Goal: Task Accomplishment & Management: Complete application form

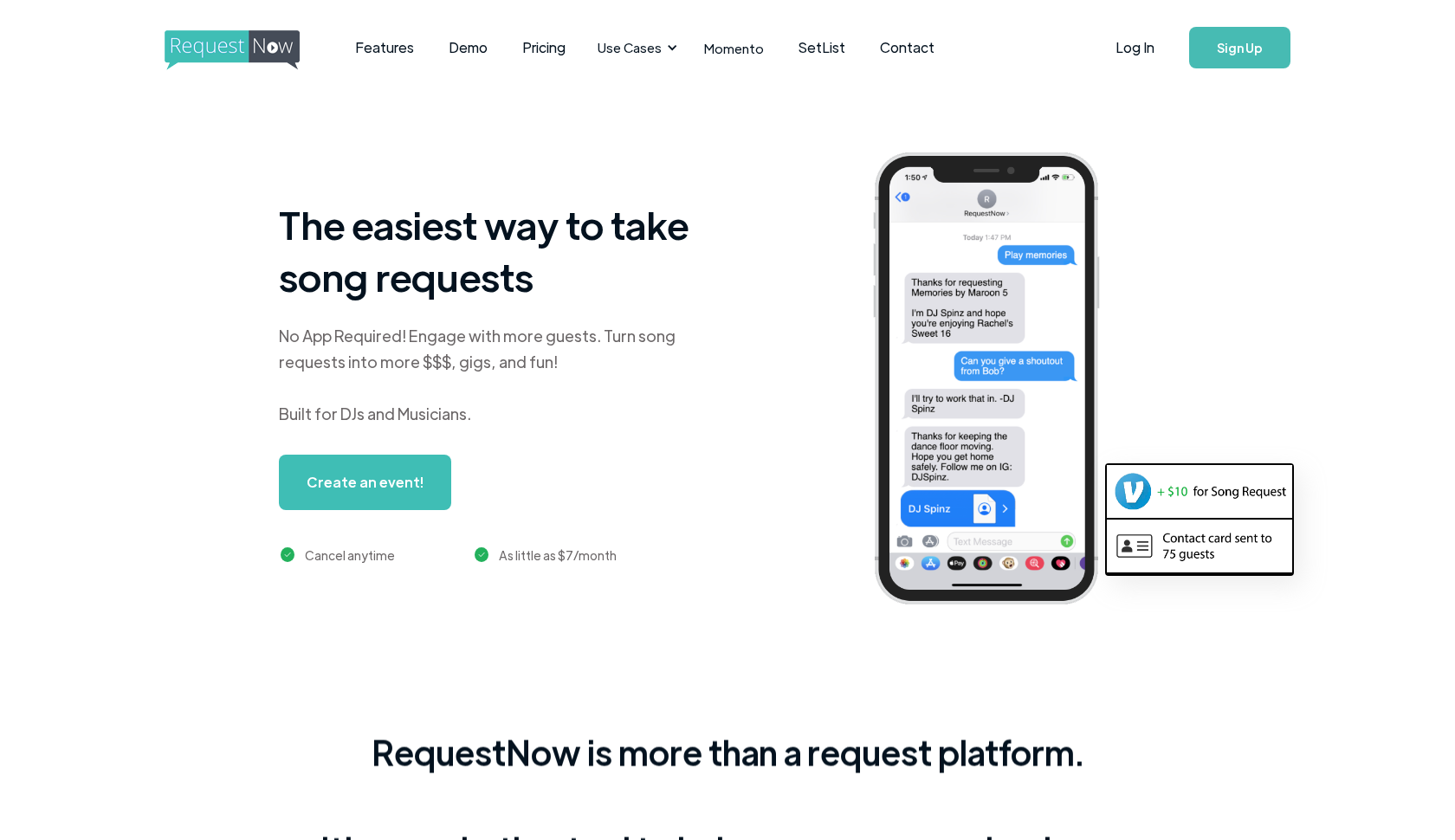
click at [484, 372] on div "No App Required! Engage with more guests. Turn song requests into more $$$, gig…" at bounding box center [495, 376] width 433 height 104
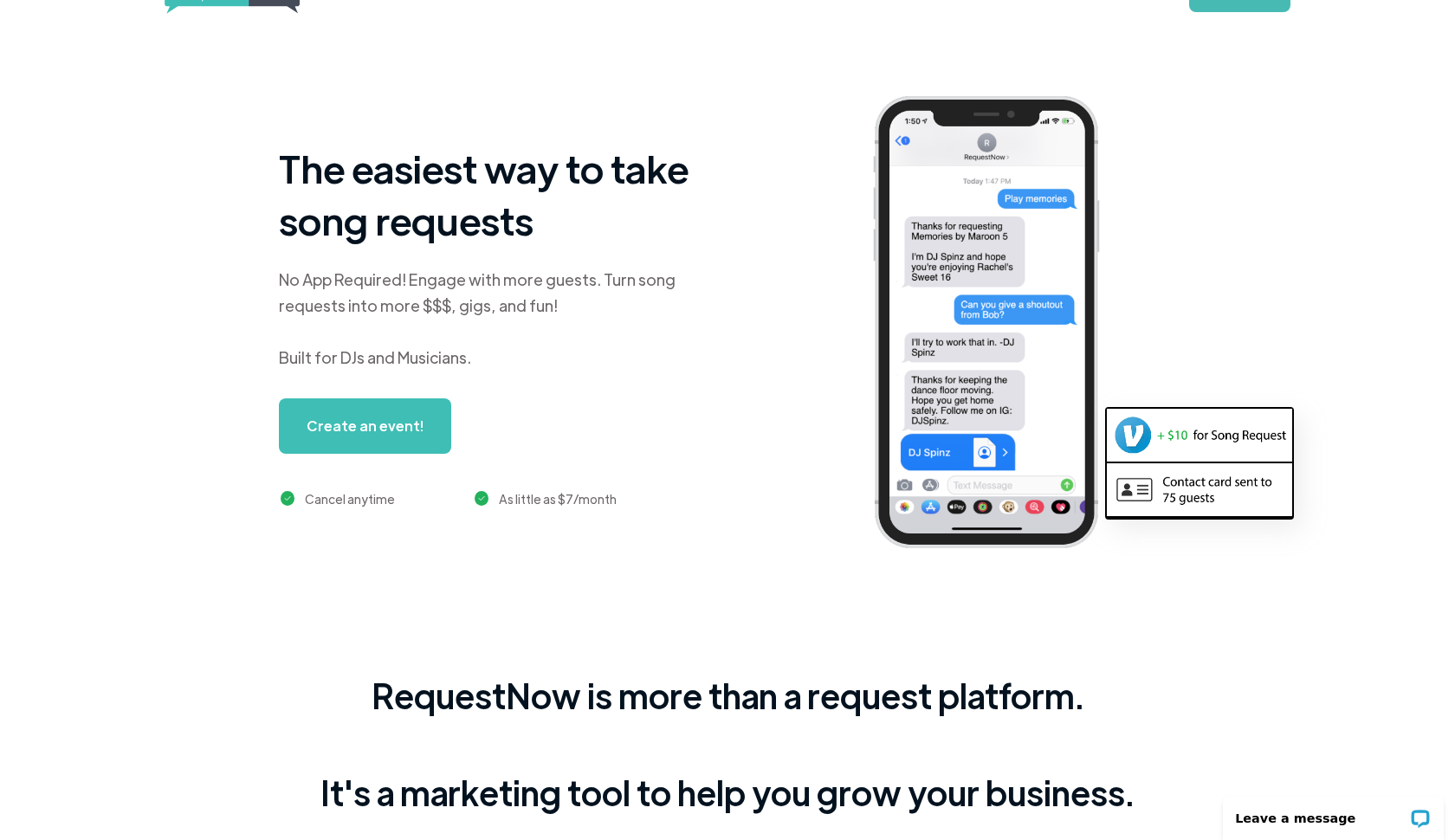
scroll to position [61, 0]
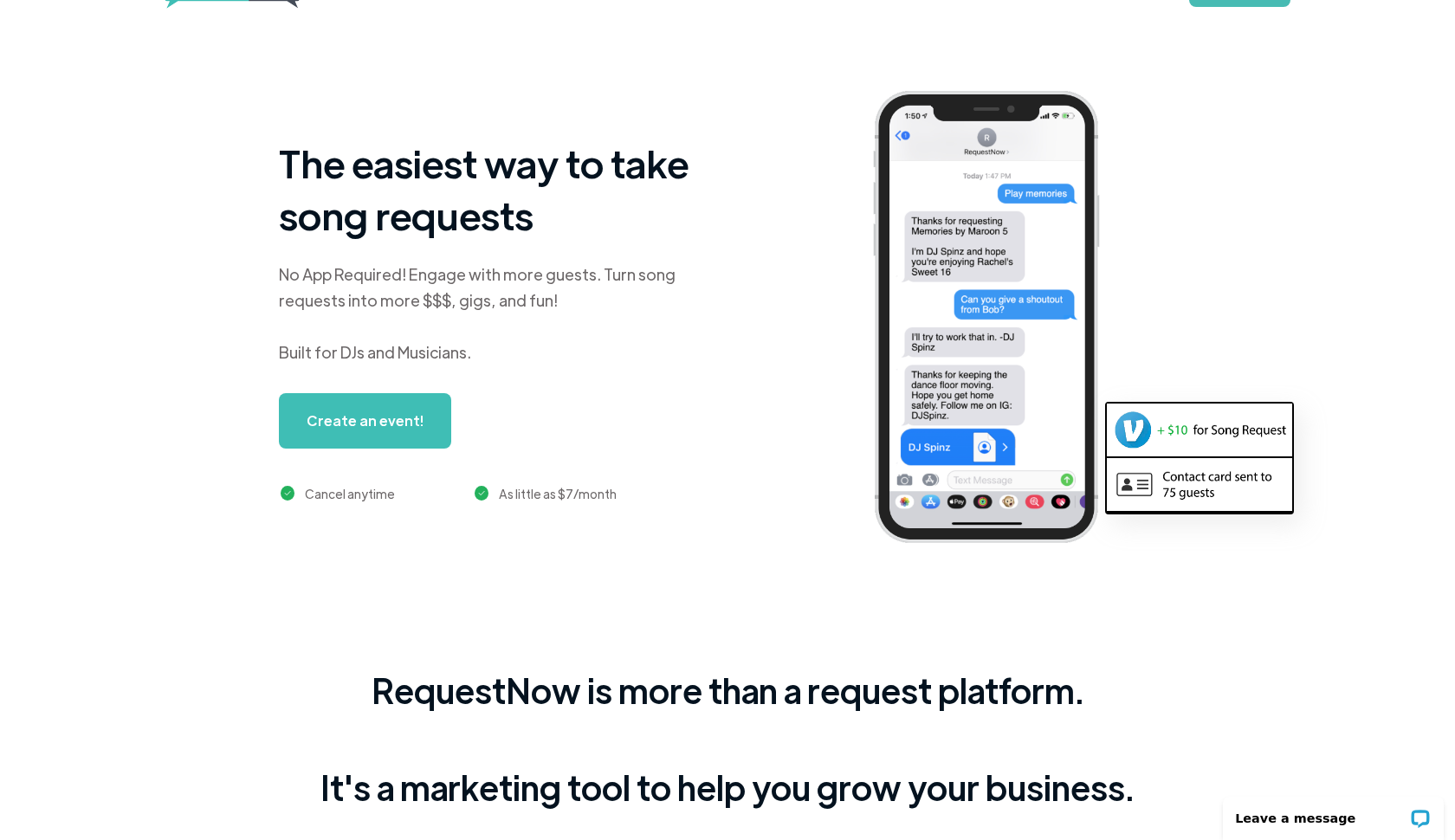
click at [373, 420] on link "Create an event!" at bounding box center [365, 421] width 173 height 56
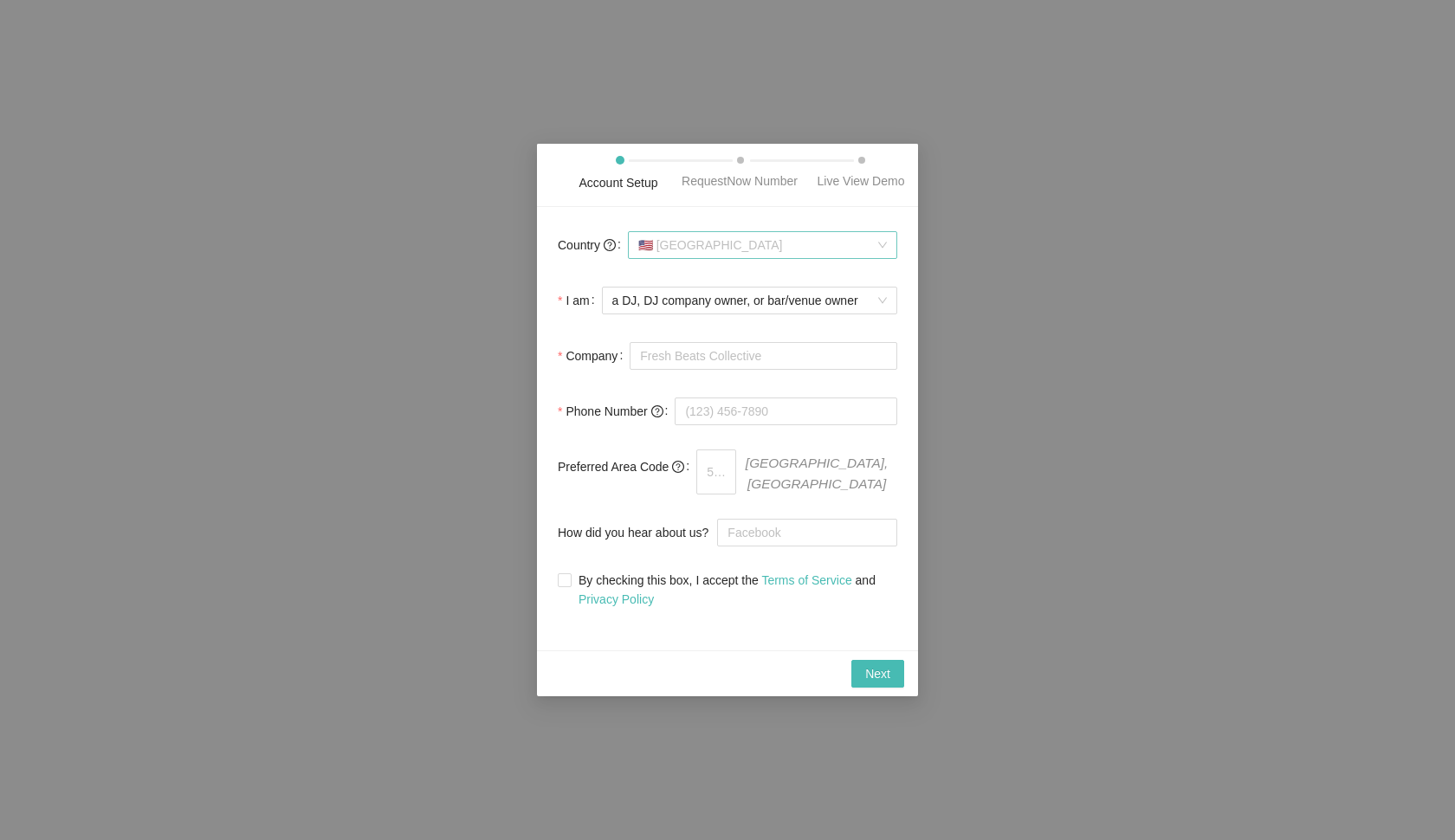
click at [789, 257] on span "🇺🇸 [GEOGRAPHIC_DATA]" at bounding box center [762, 244] width 249 height 26
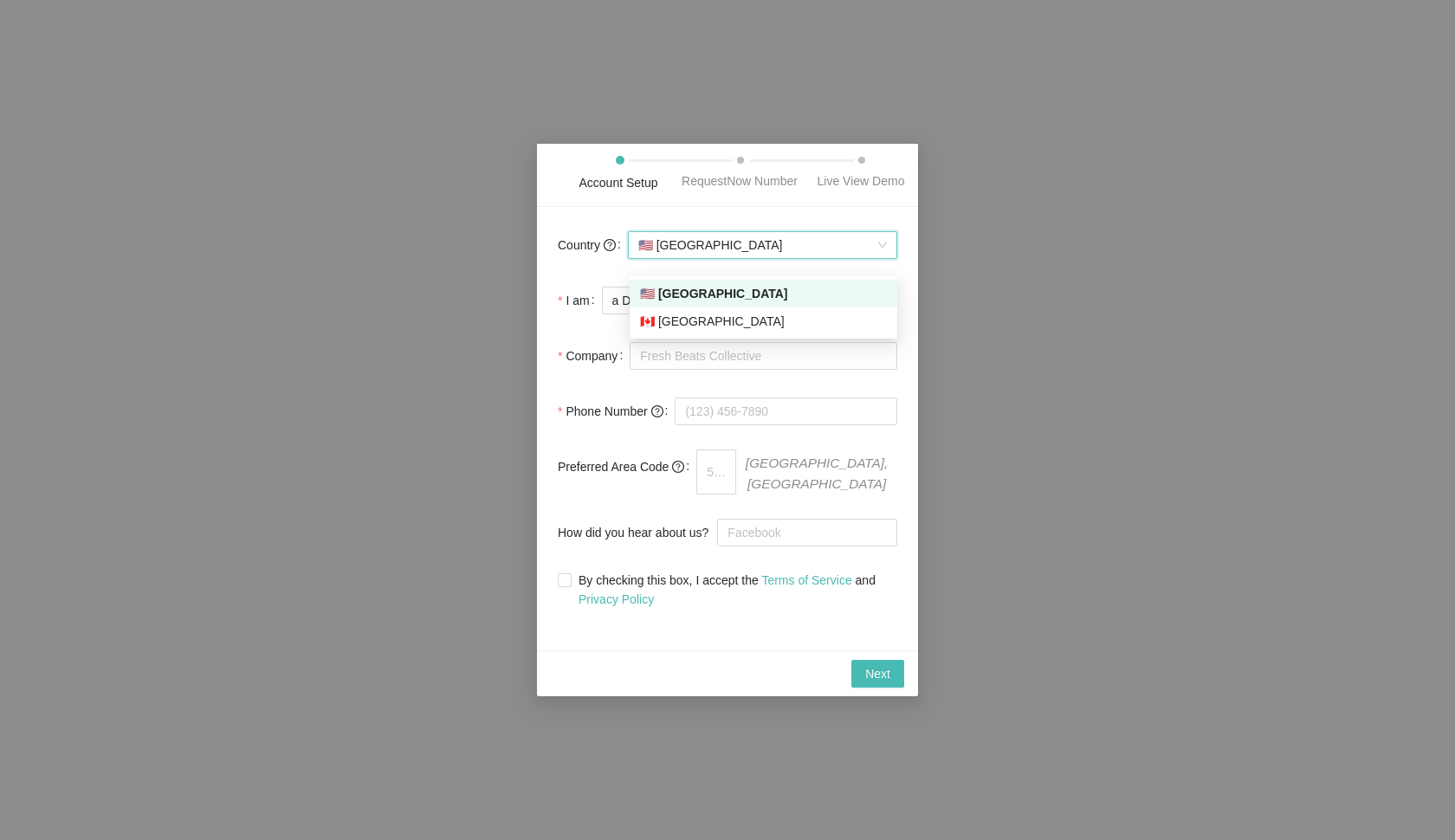
click at [767, 256] on span "🇺🇸 [GEOGRAPHIC_DATA]" at bounding box center [762, 244] width 249 height 26
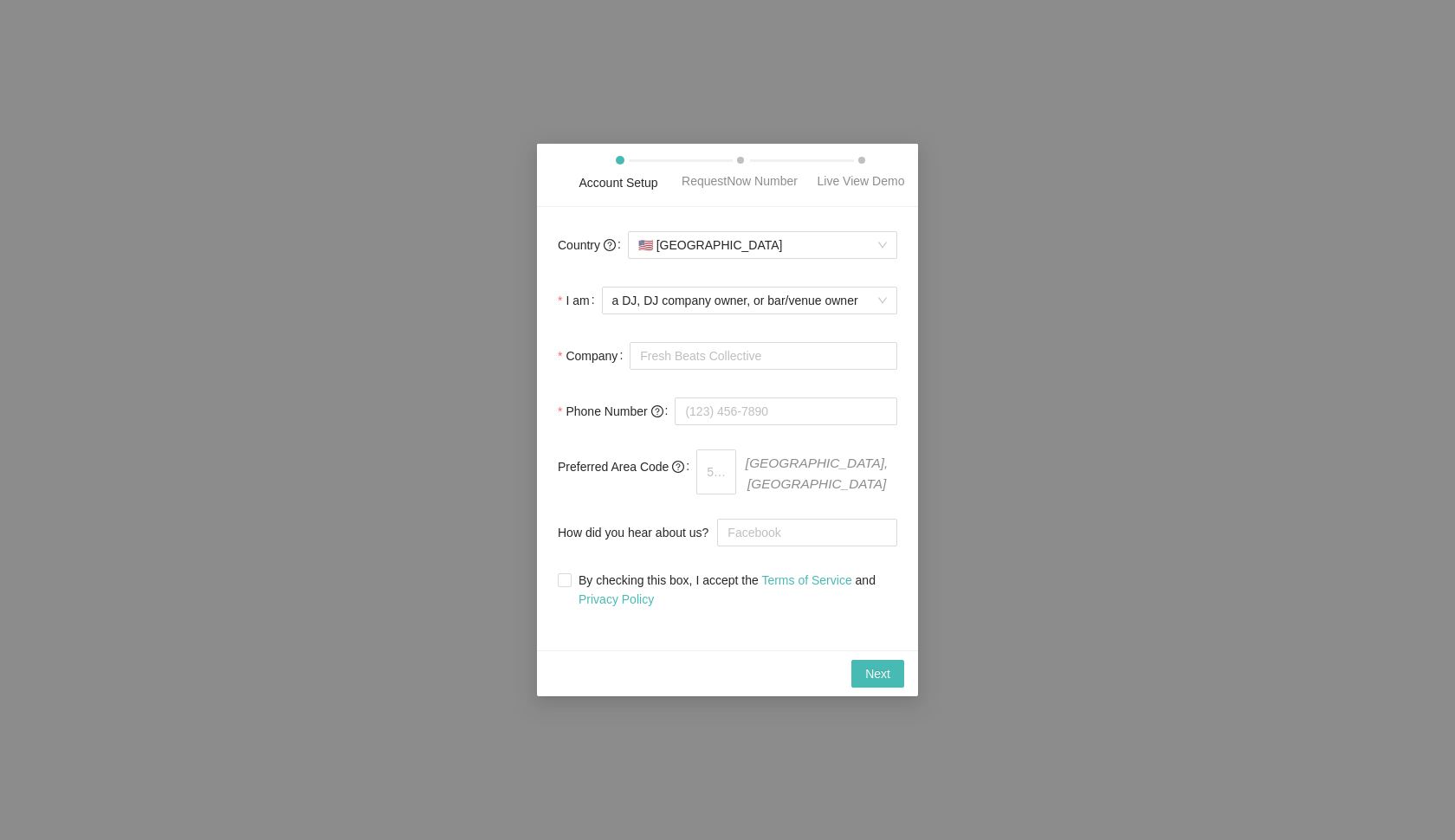
click at [737, 160] on span at bounding box center [741, 160] width 7 height 7
click at [690, 258] on span "🇺🇸 [GEOGRAPHIC_DATA]" at bounding box center [762, 244] width 249 height 26
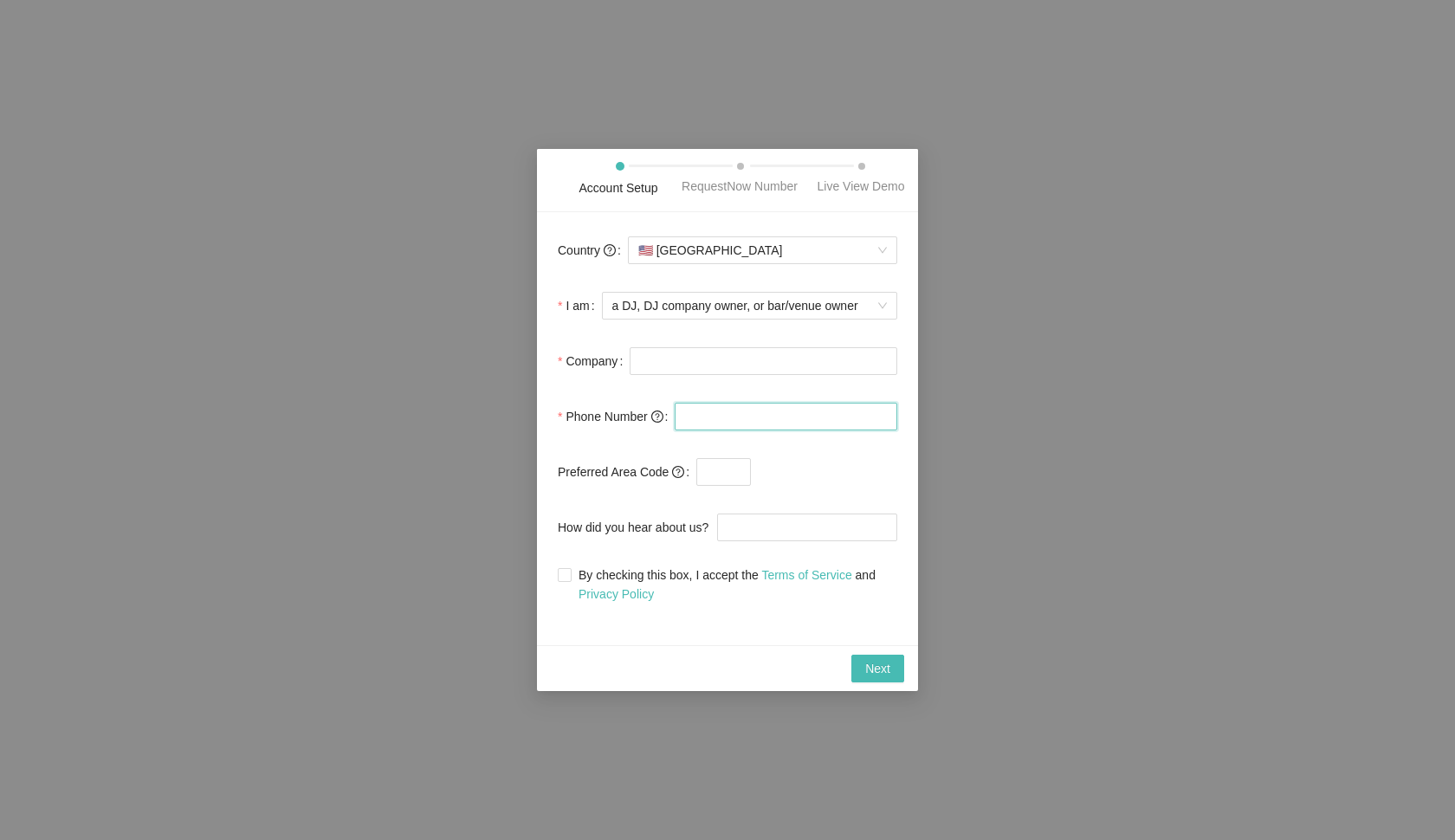
click at [883, 430] on input "tel" at bounding box center [786, 416] width 223 height 28
click at [876, 423] on input "tel" at bounding box center [786, 416] width 223 height 28
click at [790, 422] on input "tel" at bounding box center [786, 416] width 223 height 28
type input "0"
type input "254703844201"
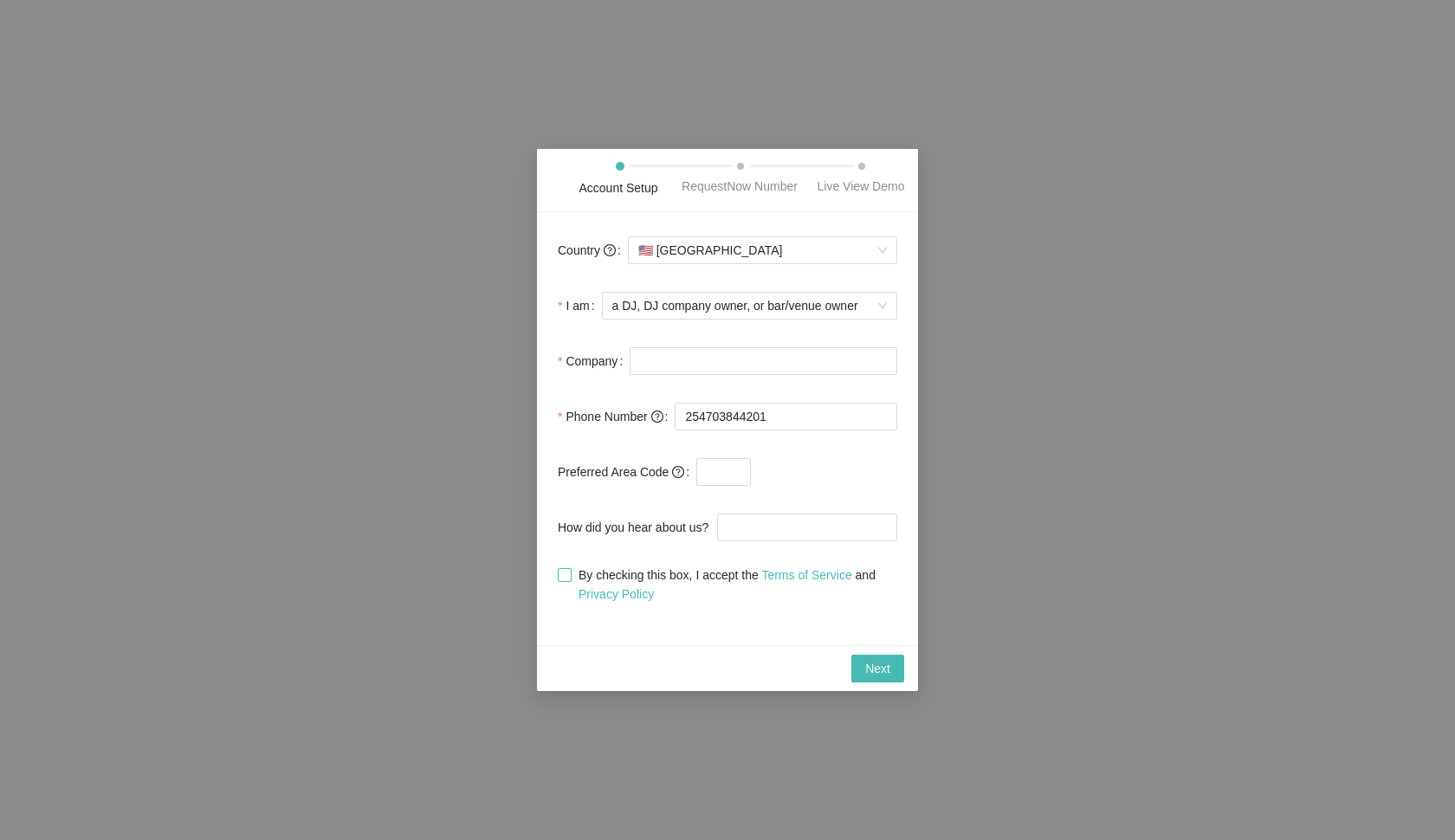
click at [565, 580] on input "By checking this box, I accept the Terms of Service and Privacy Policy" at bounding box center [563, 573] width 12 height 12
checkbox input "true"
type input "Oranjo"
click at [880, 678] on span "Next" at bounding box center [878, 668] width 25 height 19
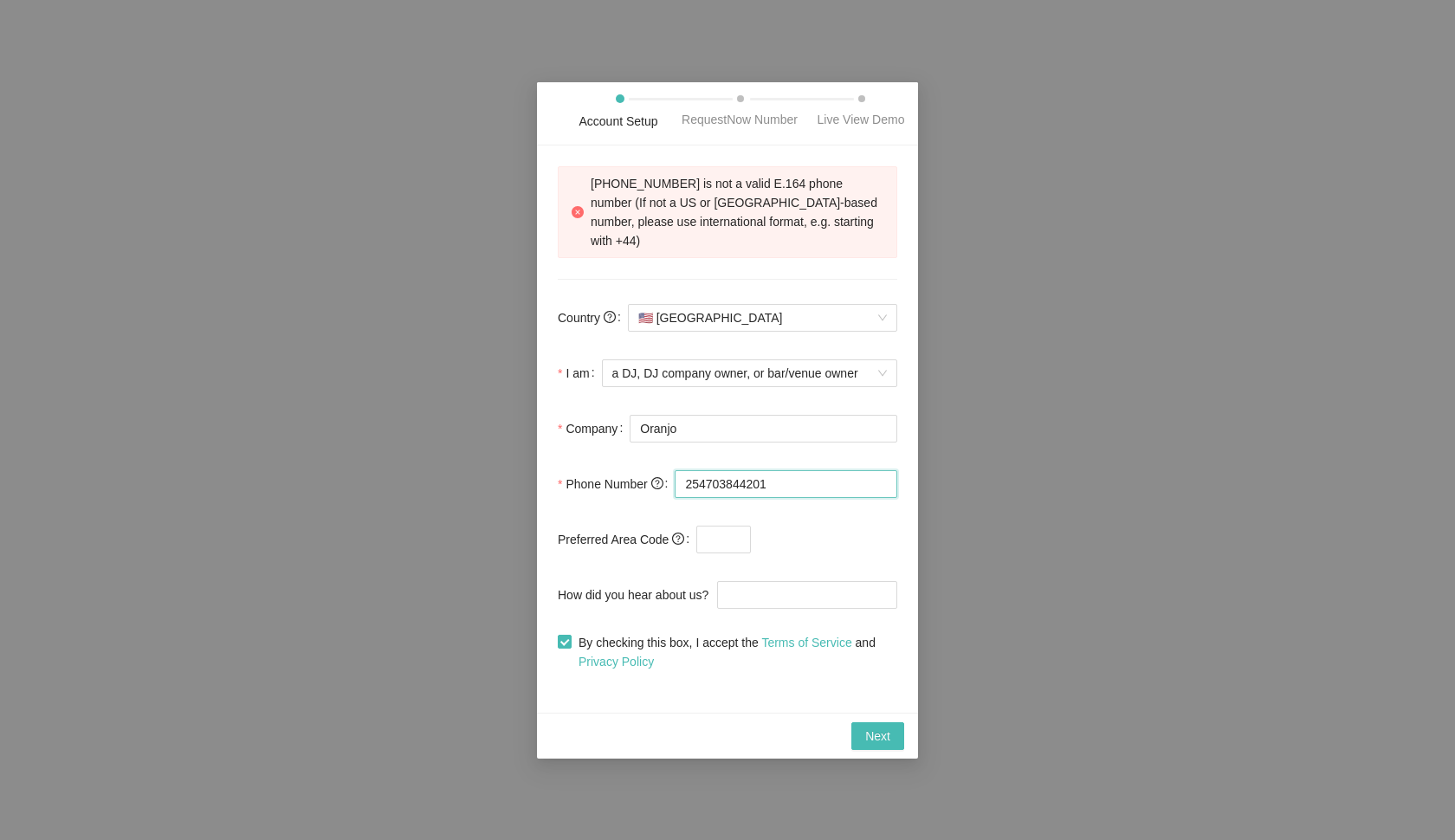
click at [688, 492] on input "254703844201" at bounding box center [786, 483] width 223 height 28
type input "[PHONE_NUMBER]"
click at [884, 746] on span "Next" at bounding box center [878, 736] width 25 height 19
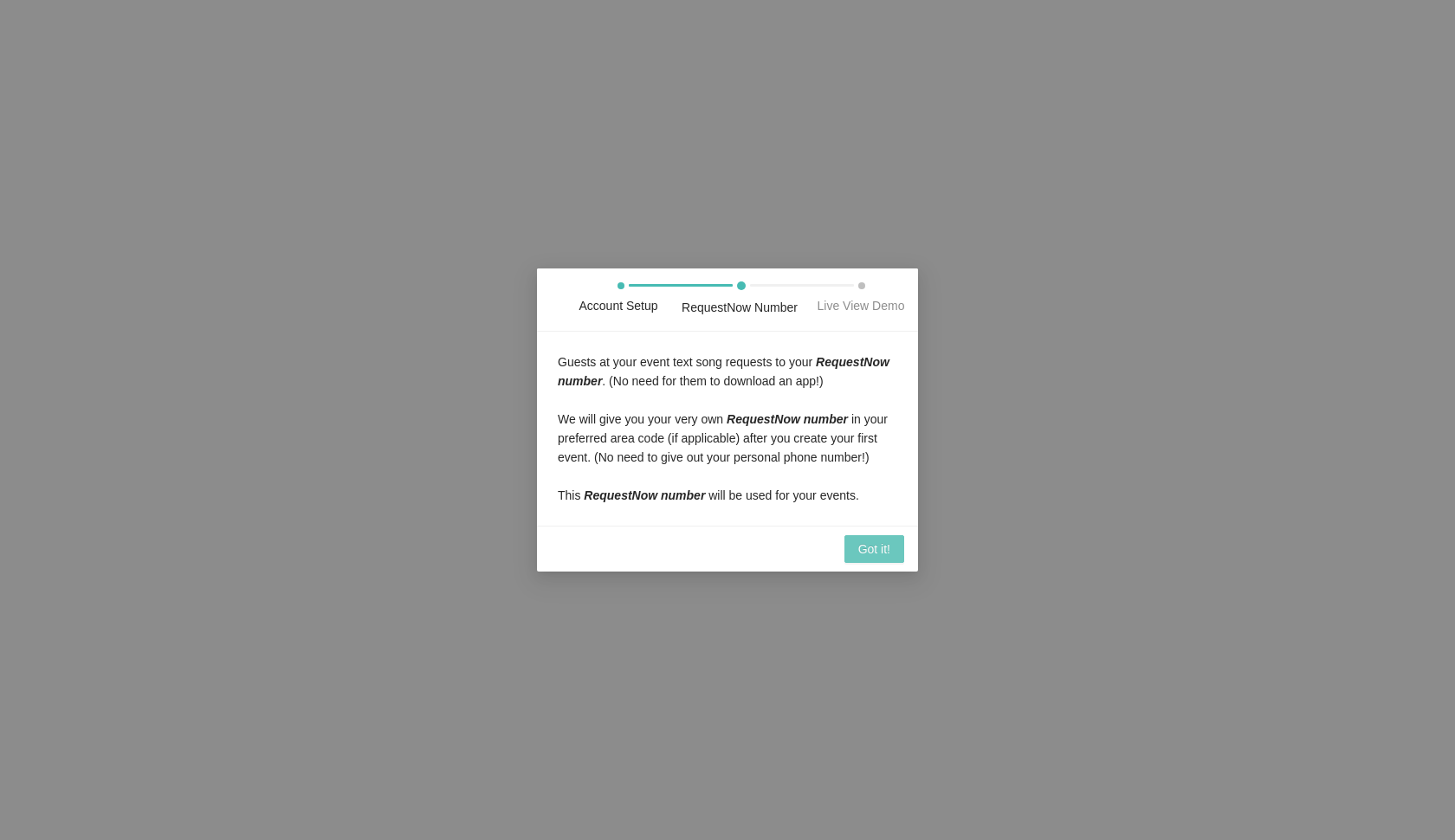
click at [874, 559] on span "Got it!" at bounding box center [874, 549] width 32 height 19
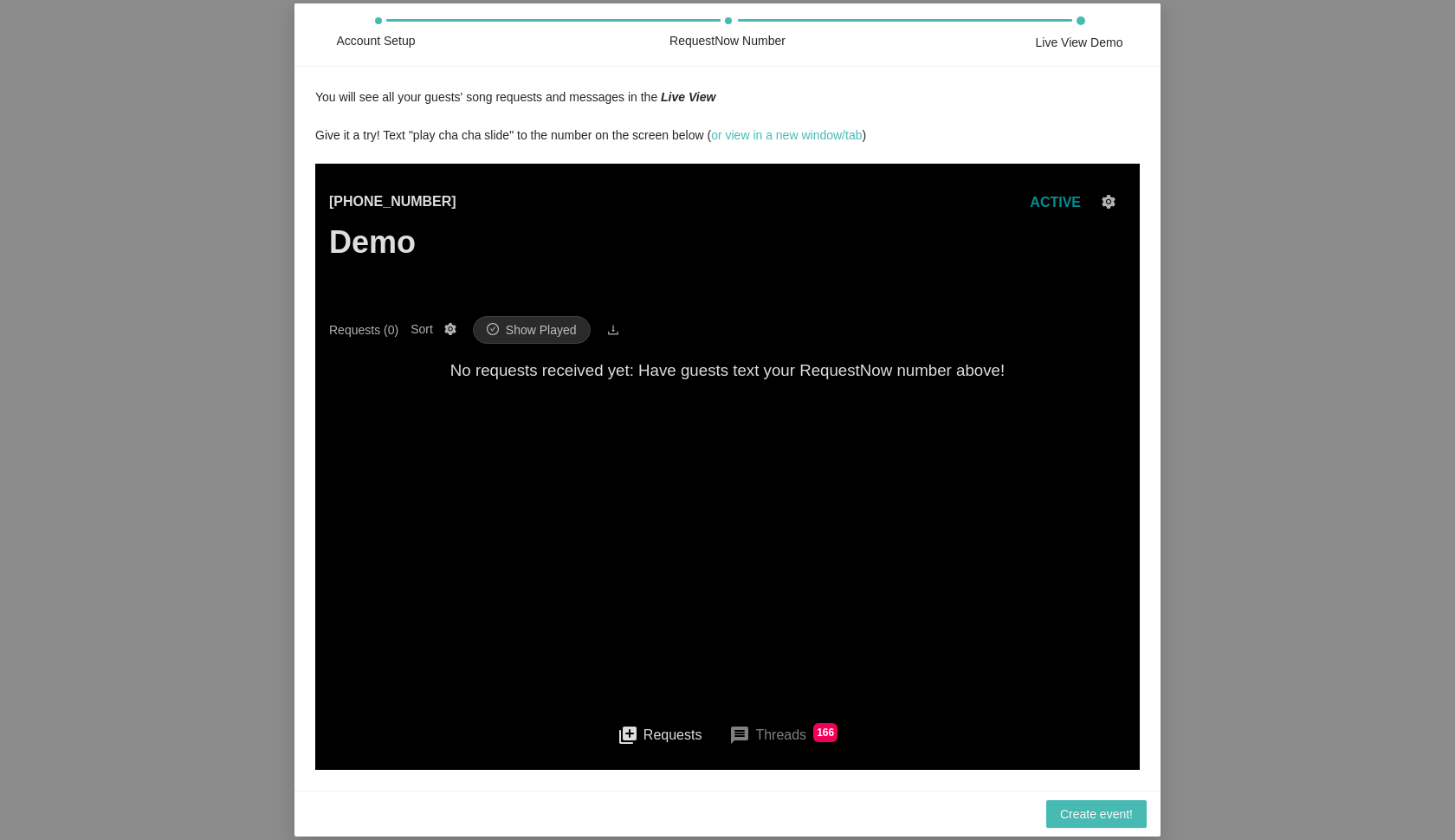
scroll to position [11, 0]
click at [787, 738] on button "message Threads 166" at bounding box center [783, 735] width 136 height 41
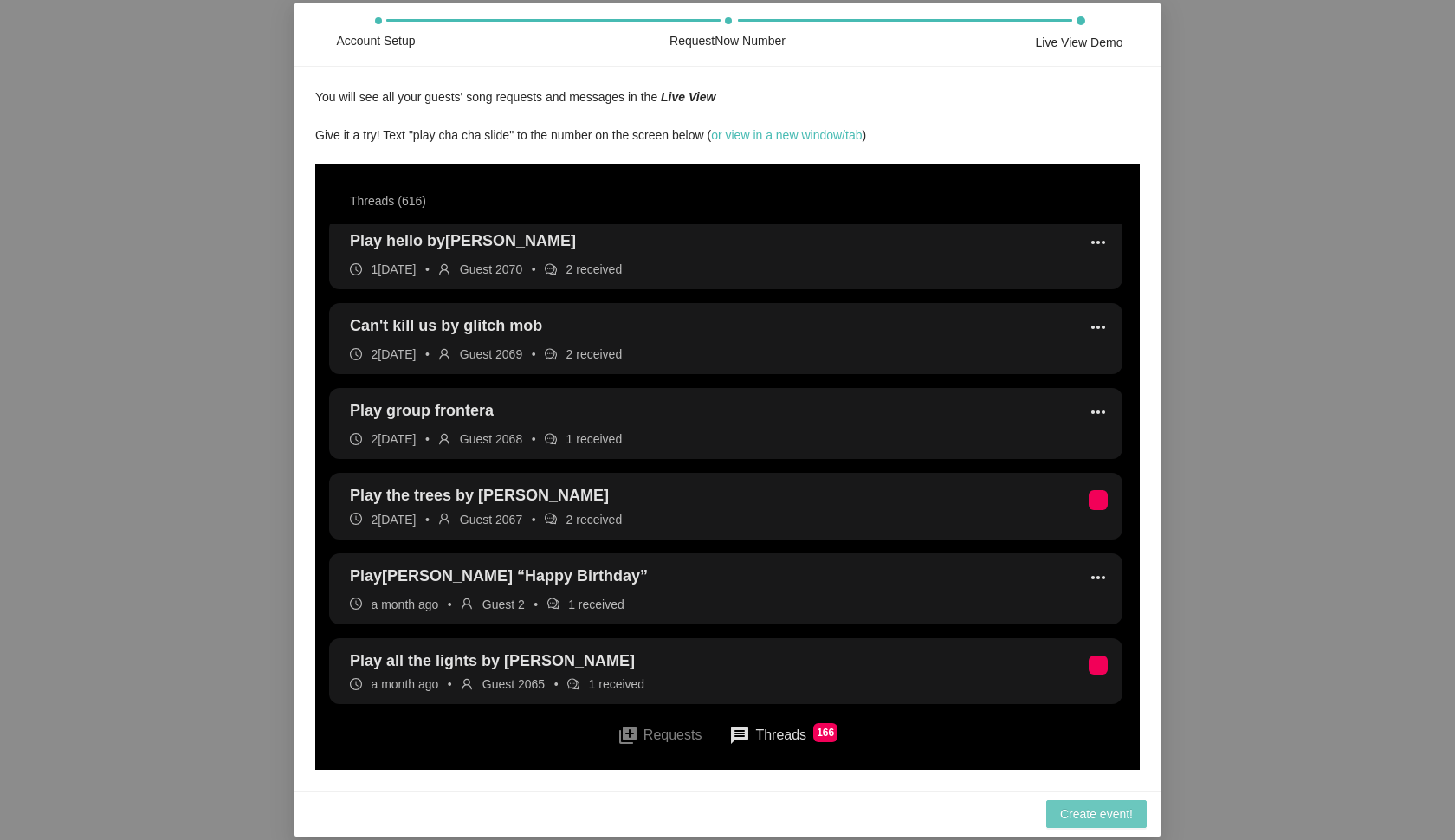
click at [1113, 815] on span "Create event!" at bounding box center [1096, 814] width 73 height 19
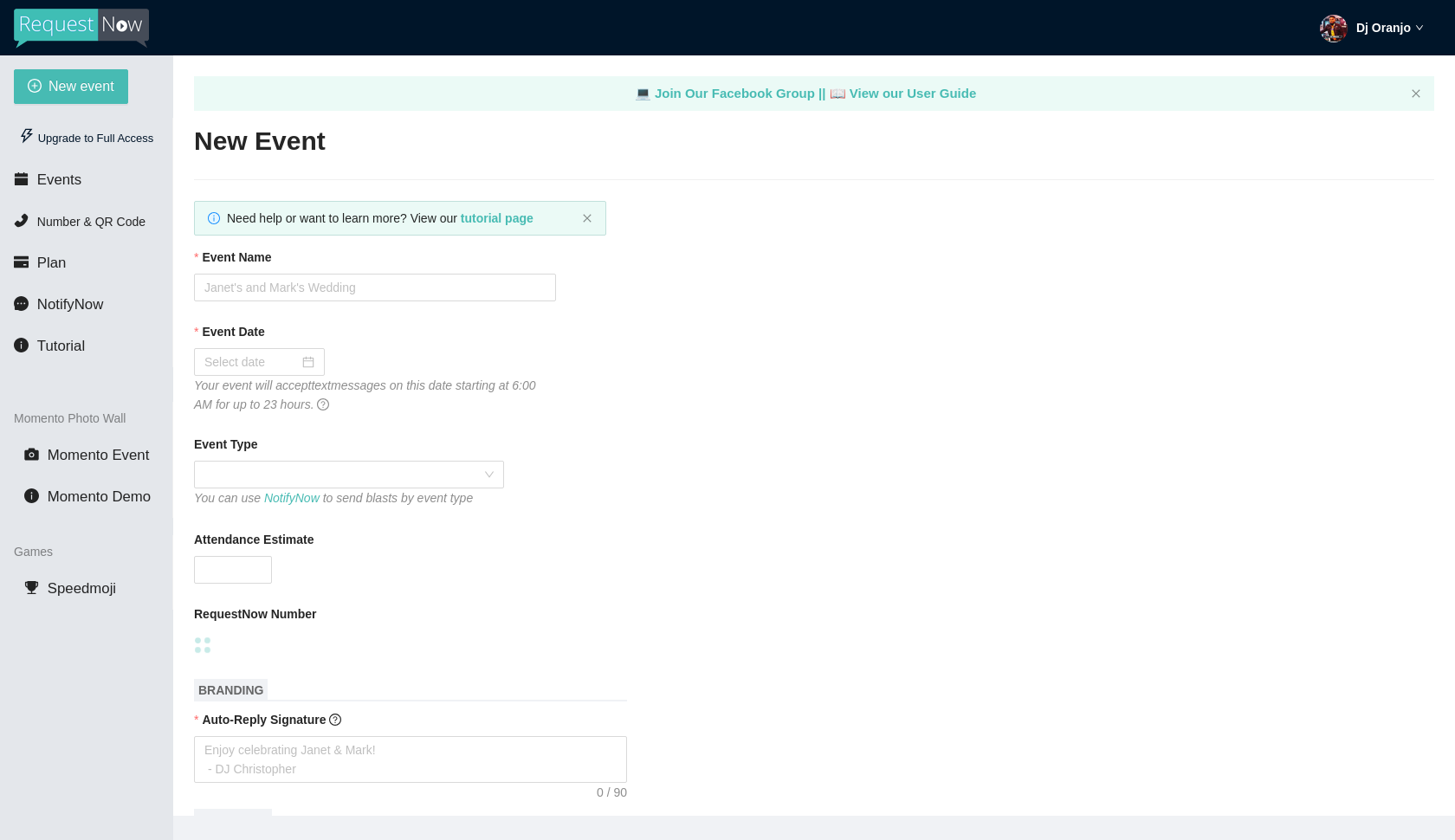
type textarea "[URL][DOMAIN_NAME]"
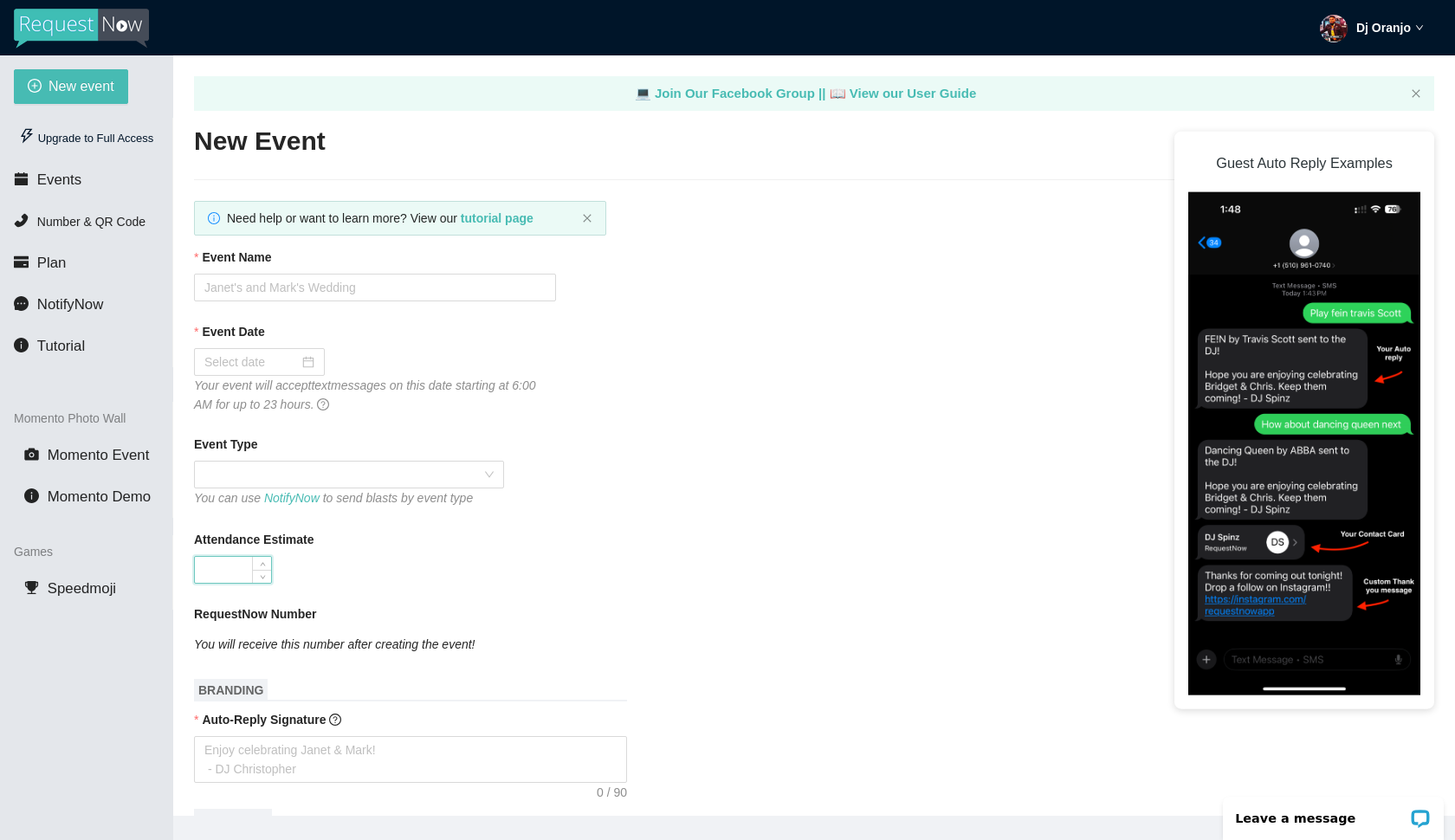
click at [242, 570] on input "Attendance Estimate" at bounding box center [233, 570] width 76 height 26
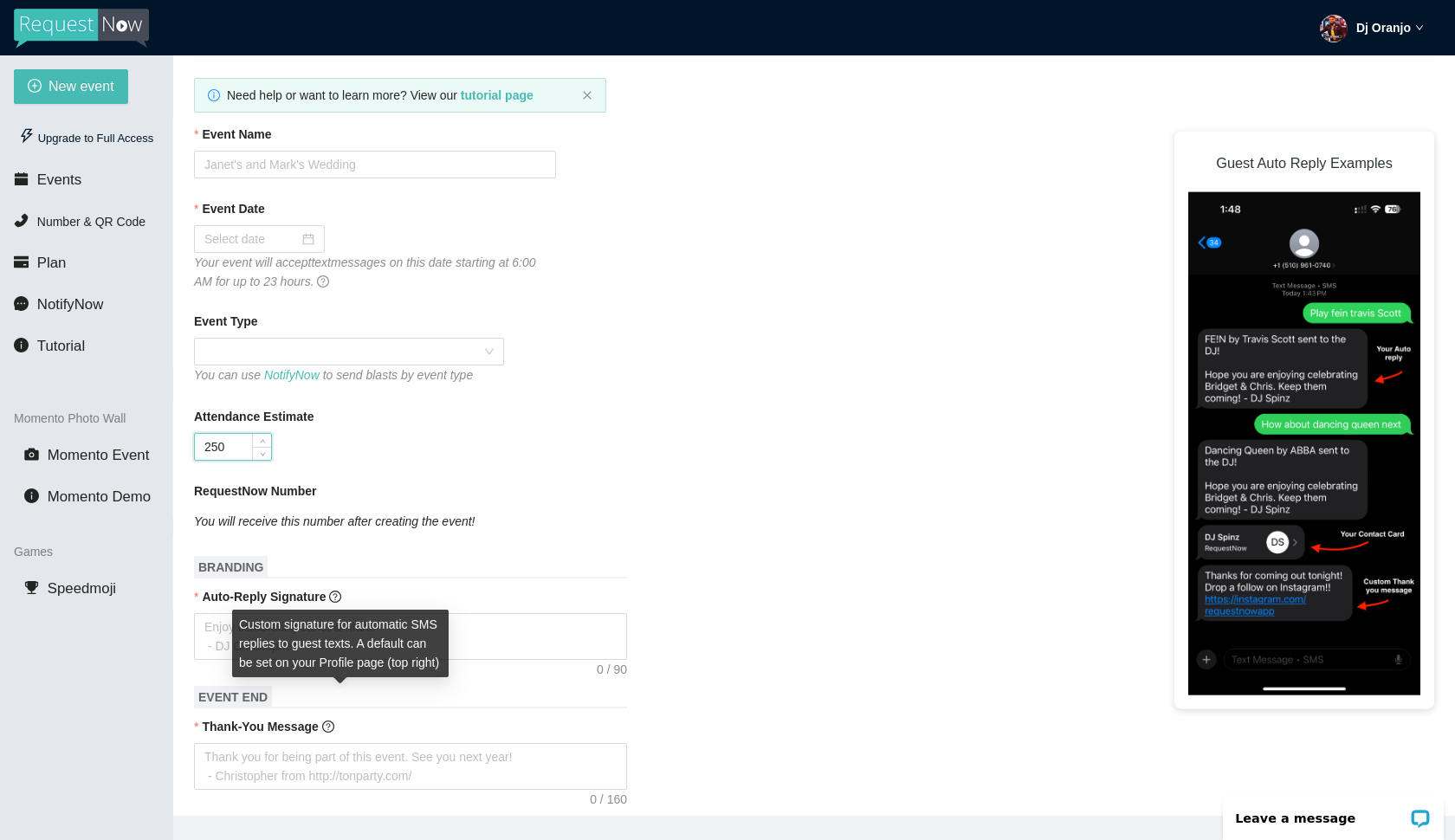
scroll to position [145, 0]
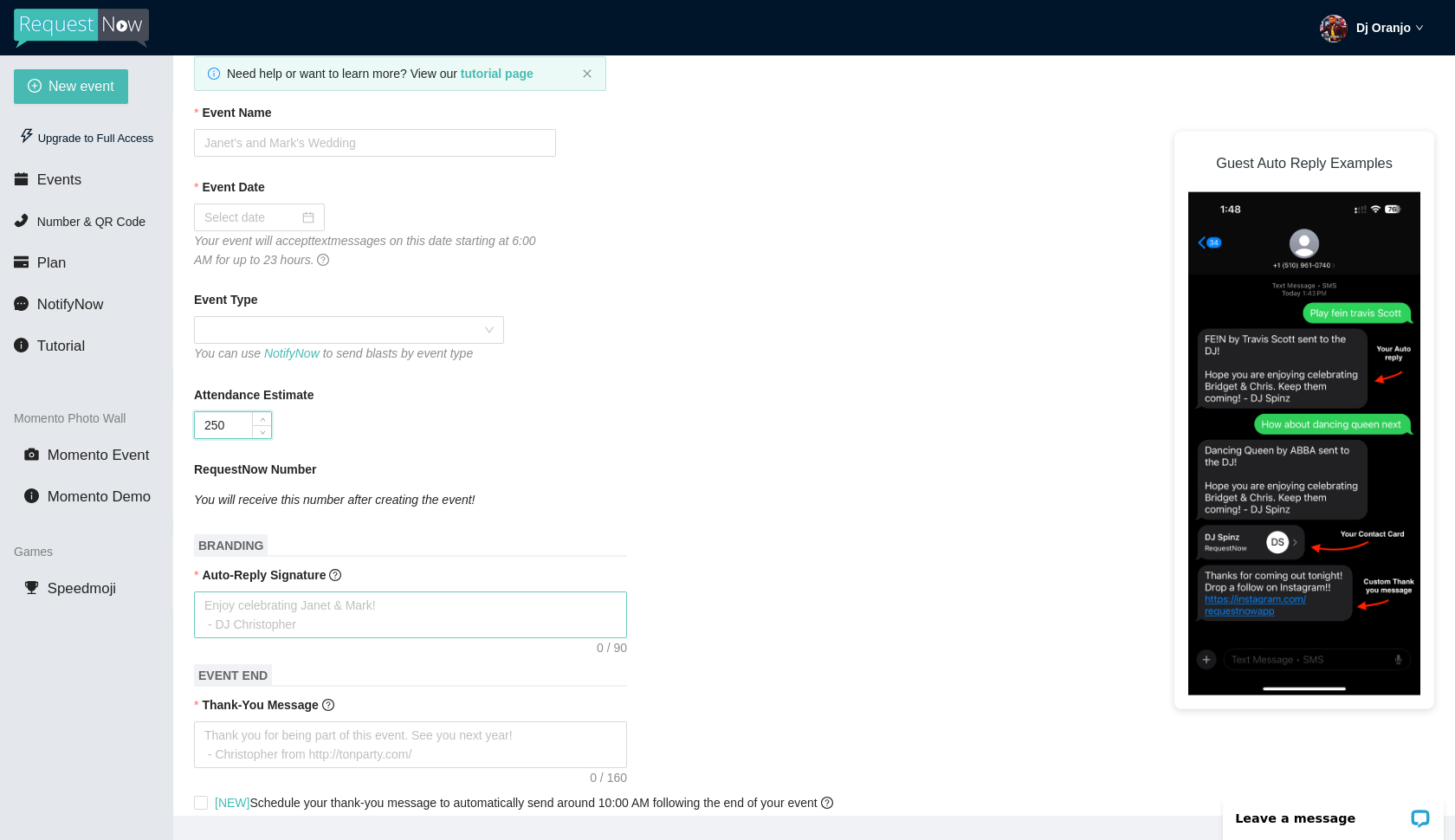
type input "250"
click at [342, 606] on textarea "Auto-Reply Signature" at bounding box center [411, 615] width 433 height 47
type textarea "-"
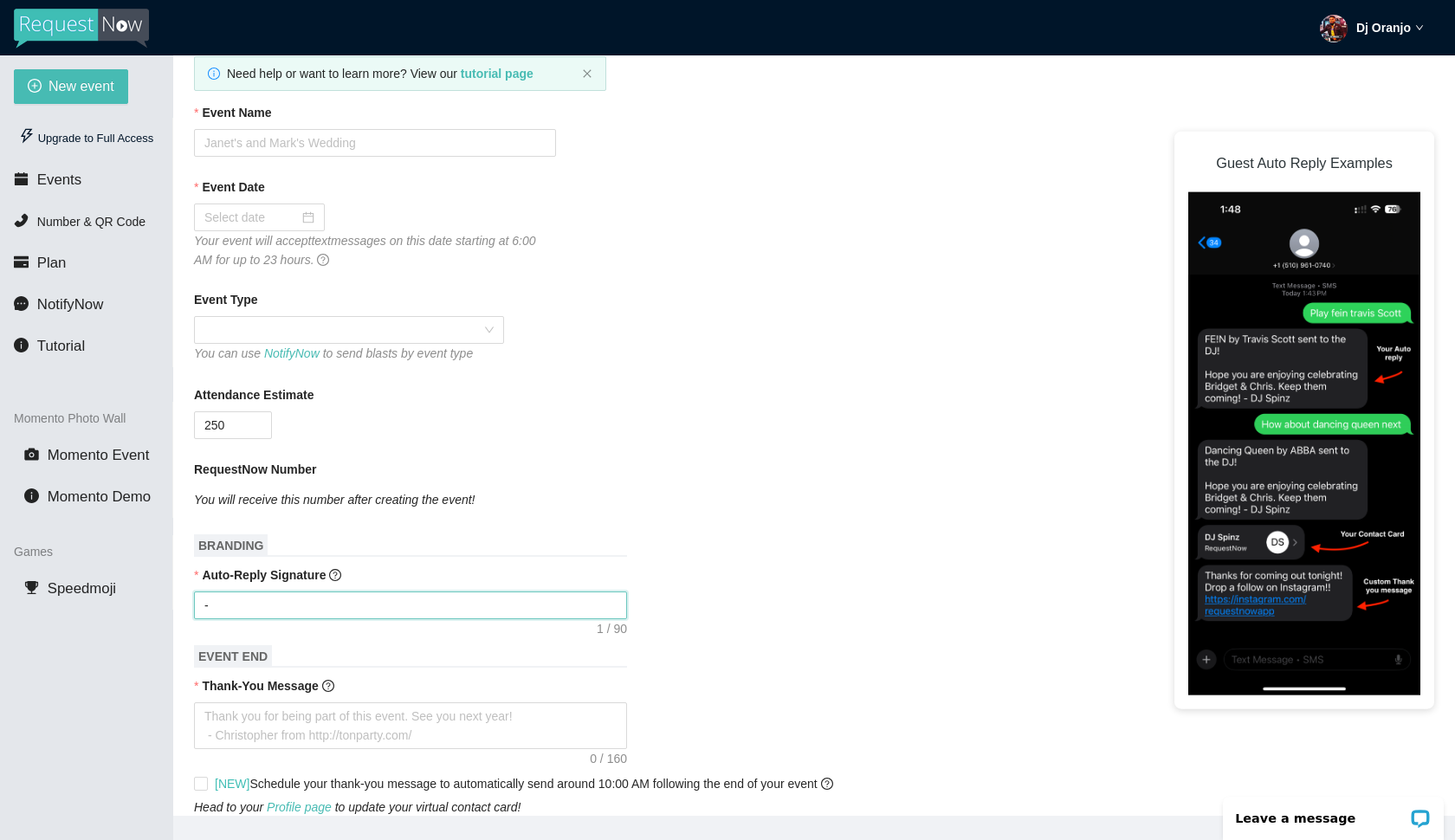
type textarea "-"
type textarea "- D"
type textarea "- Dj"
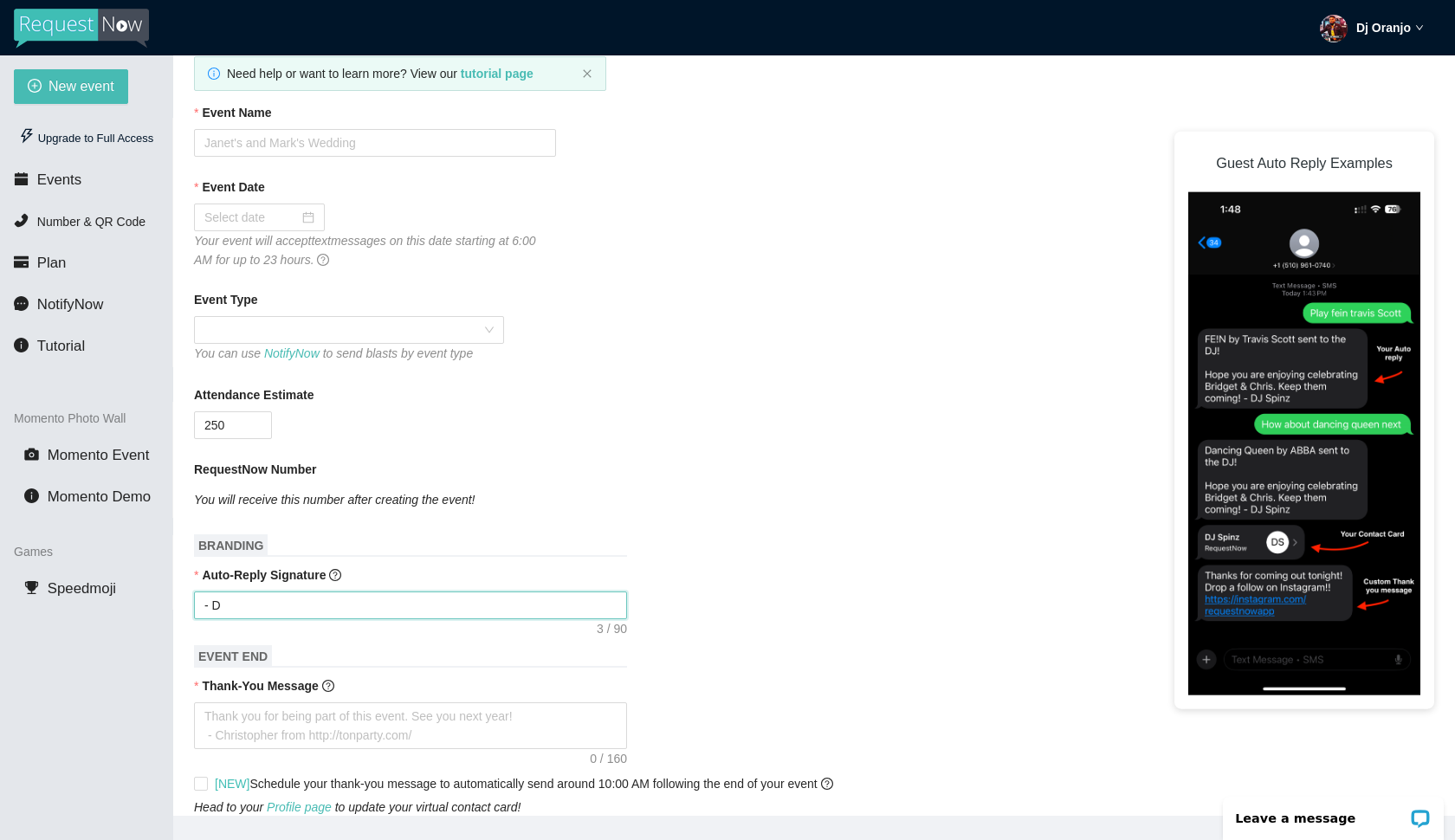
type textarea "- Dj"
type textarea "- Dj O"
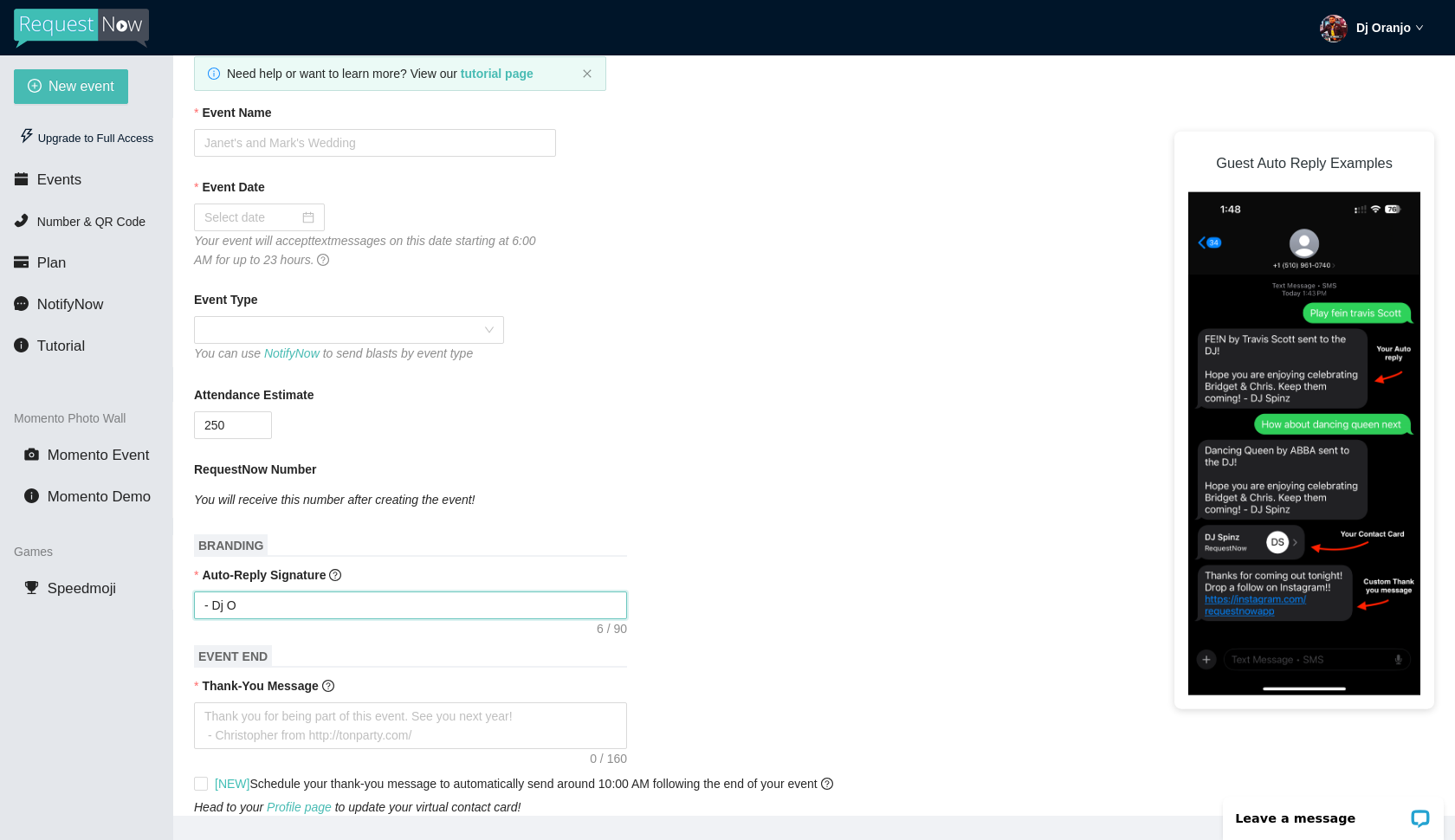
type textarea "- Dj Or"
type textarea "- Dj Ora"
type textarea "-[PERSON_NAME]n"
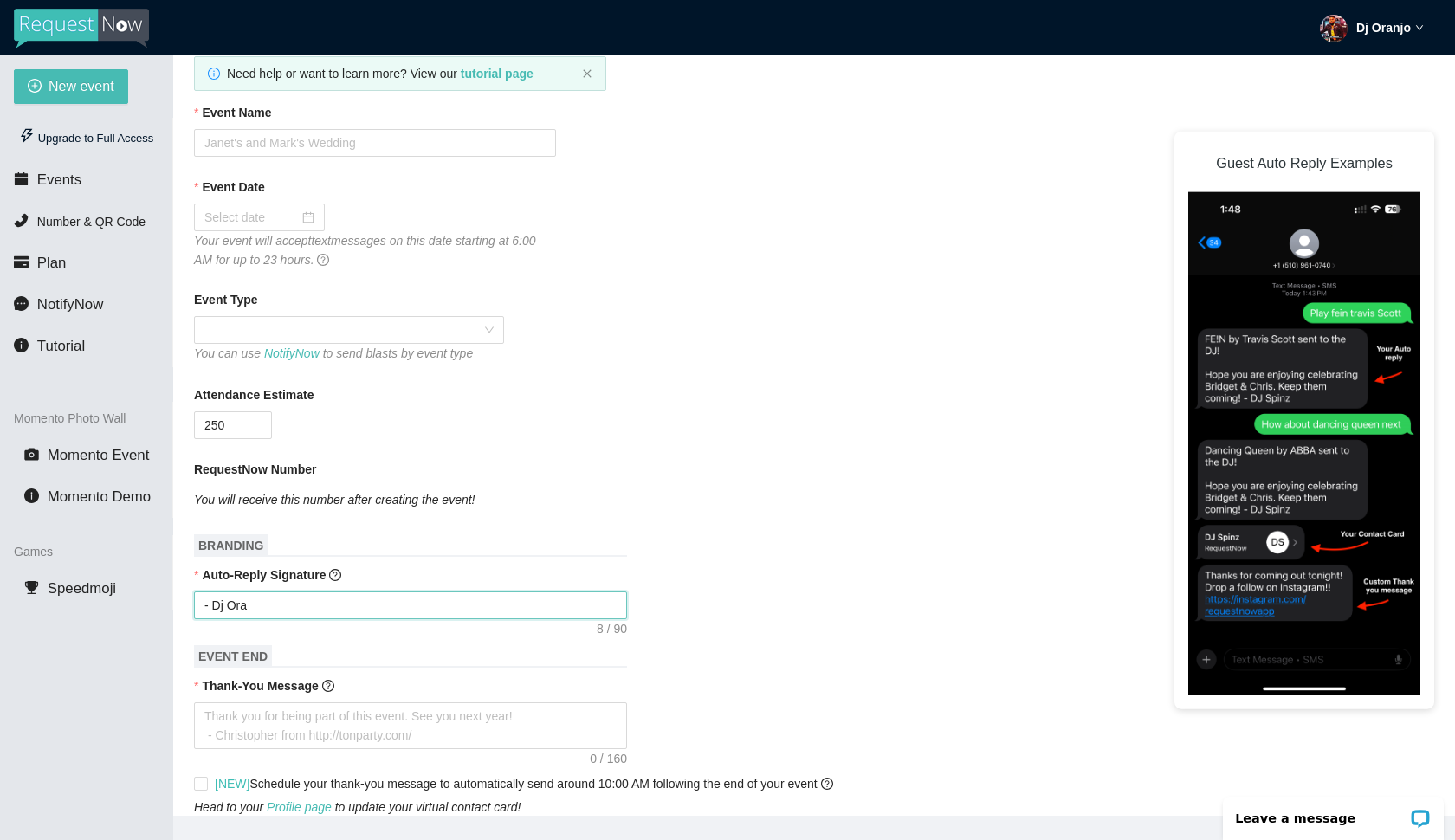
type textarea "-[PERSON_NAME]n"
type textarea "- Dj Oranj"
type textarea "- Dj Oranjo"
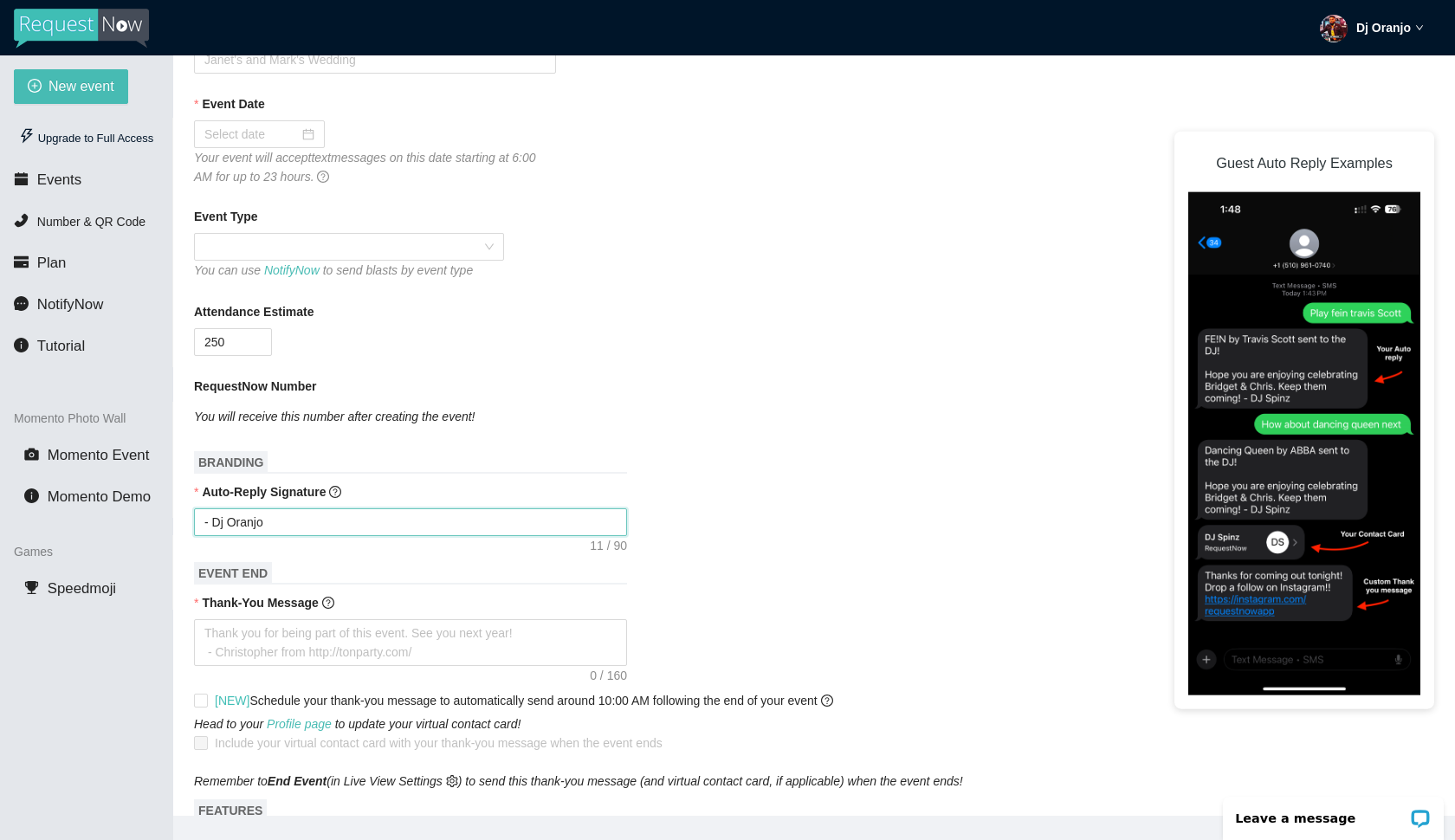
scroll to position [228, 0]
type textarea "- Dj Oranjo"
click at [347, 641] on textarea "Thank-You Message" at bounding box center [411, 641] width 433 height 47
type textarea "T"
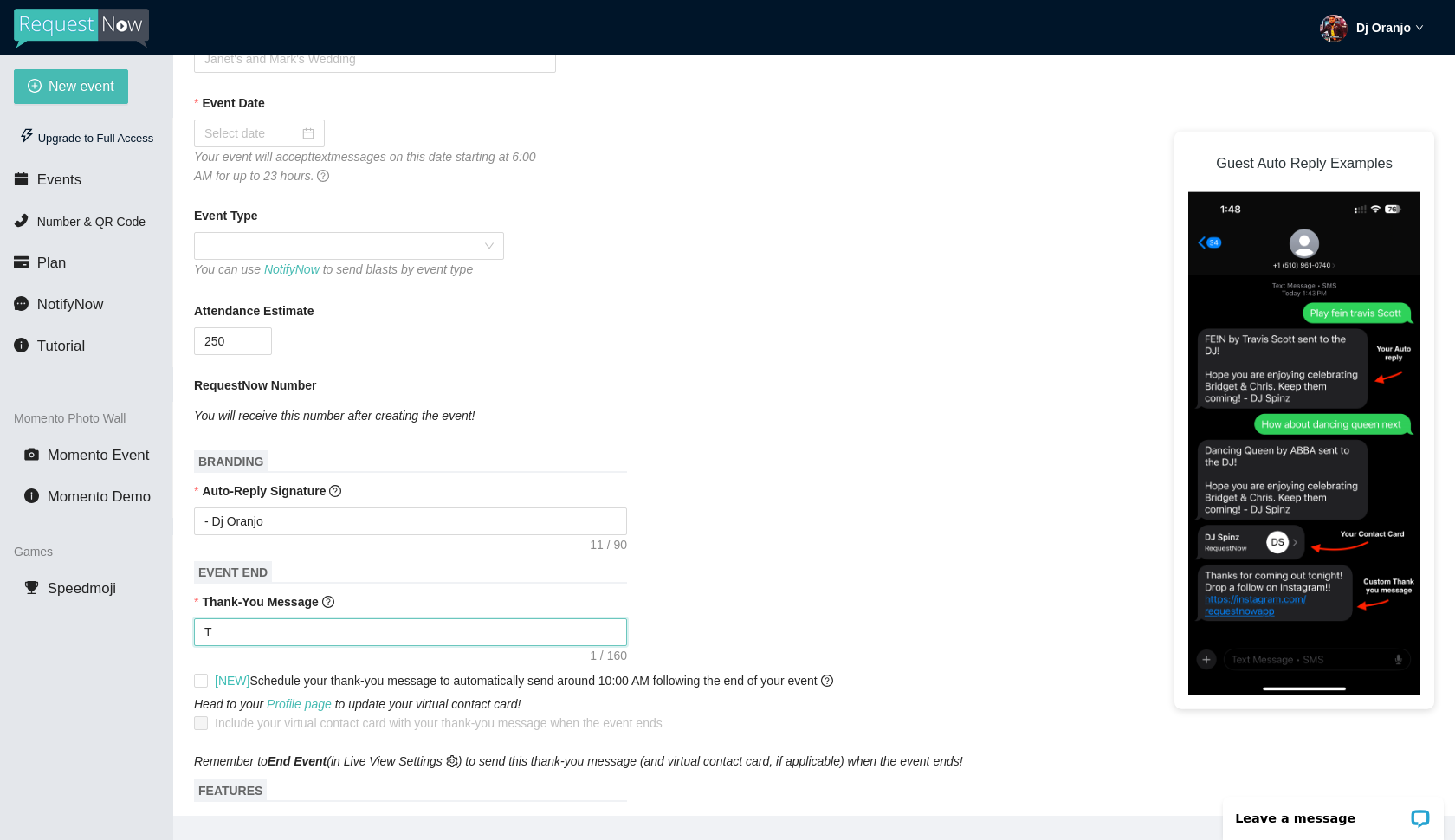
type textarea "Th"
type textarea "Tha"
type textarea "Than"
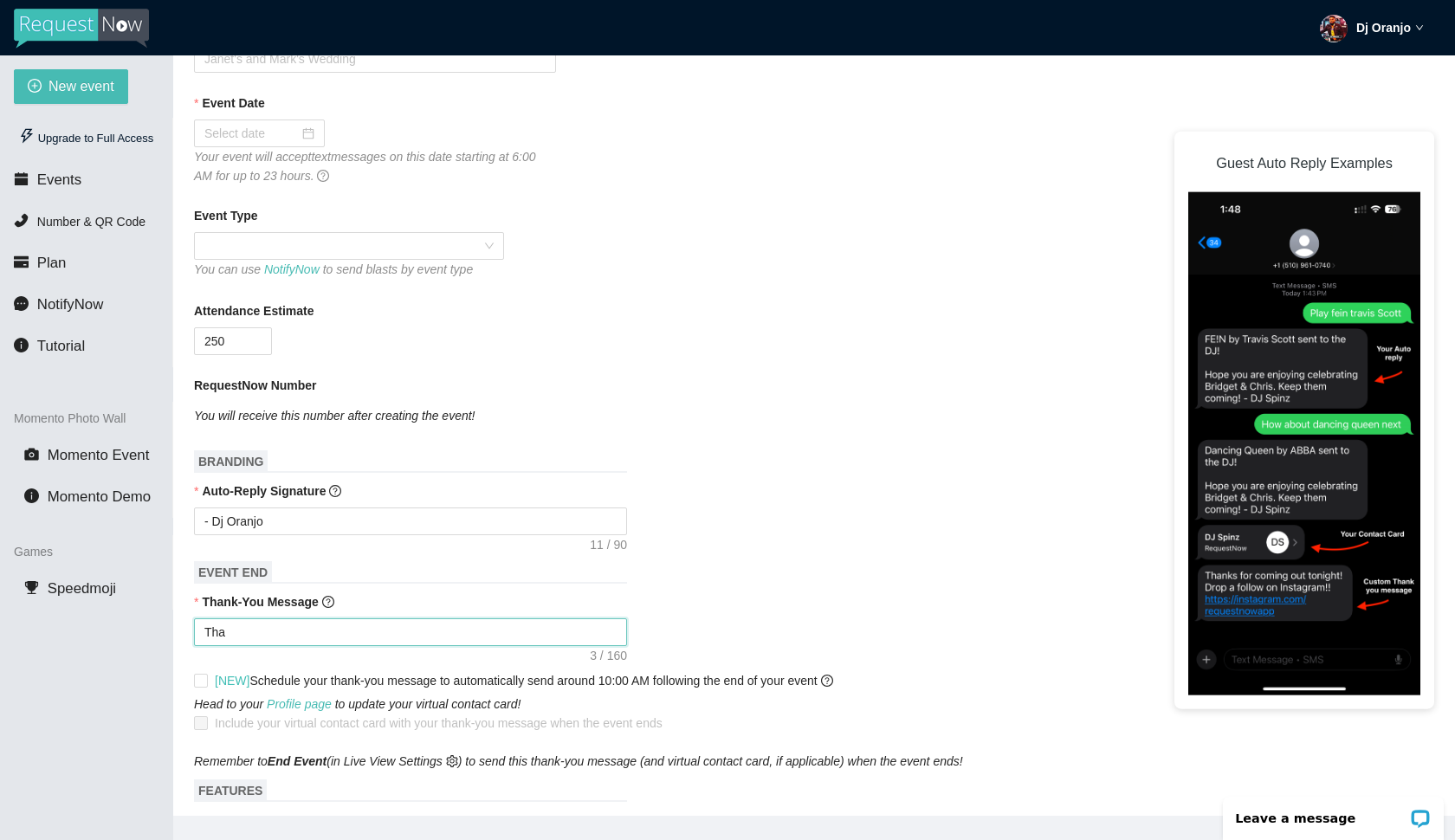
type textarea "Than"
type textarea "Thank"
type textarea "Thanks"
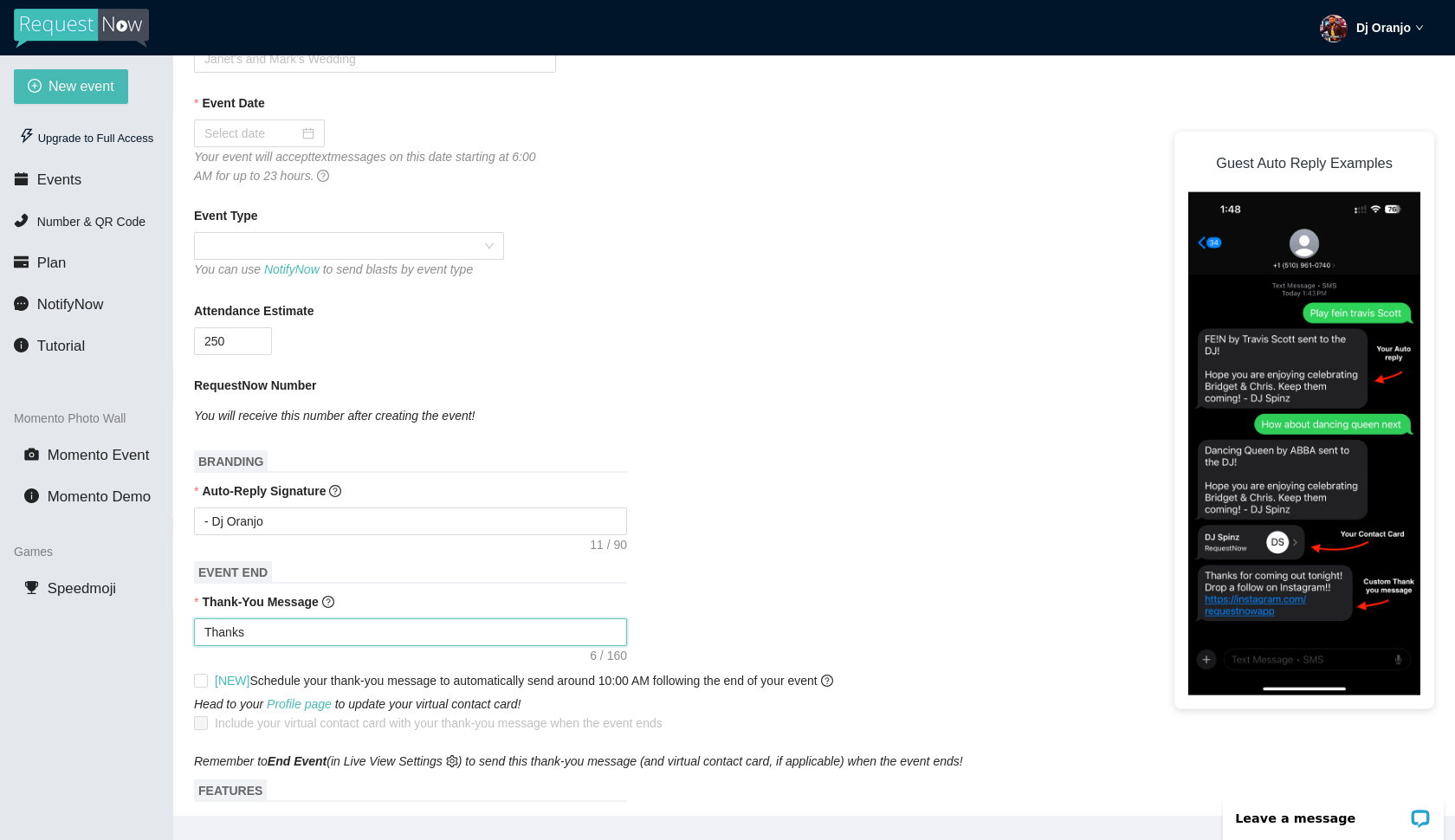
type textarea "Thank"
type textarea "Thank y"
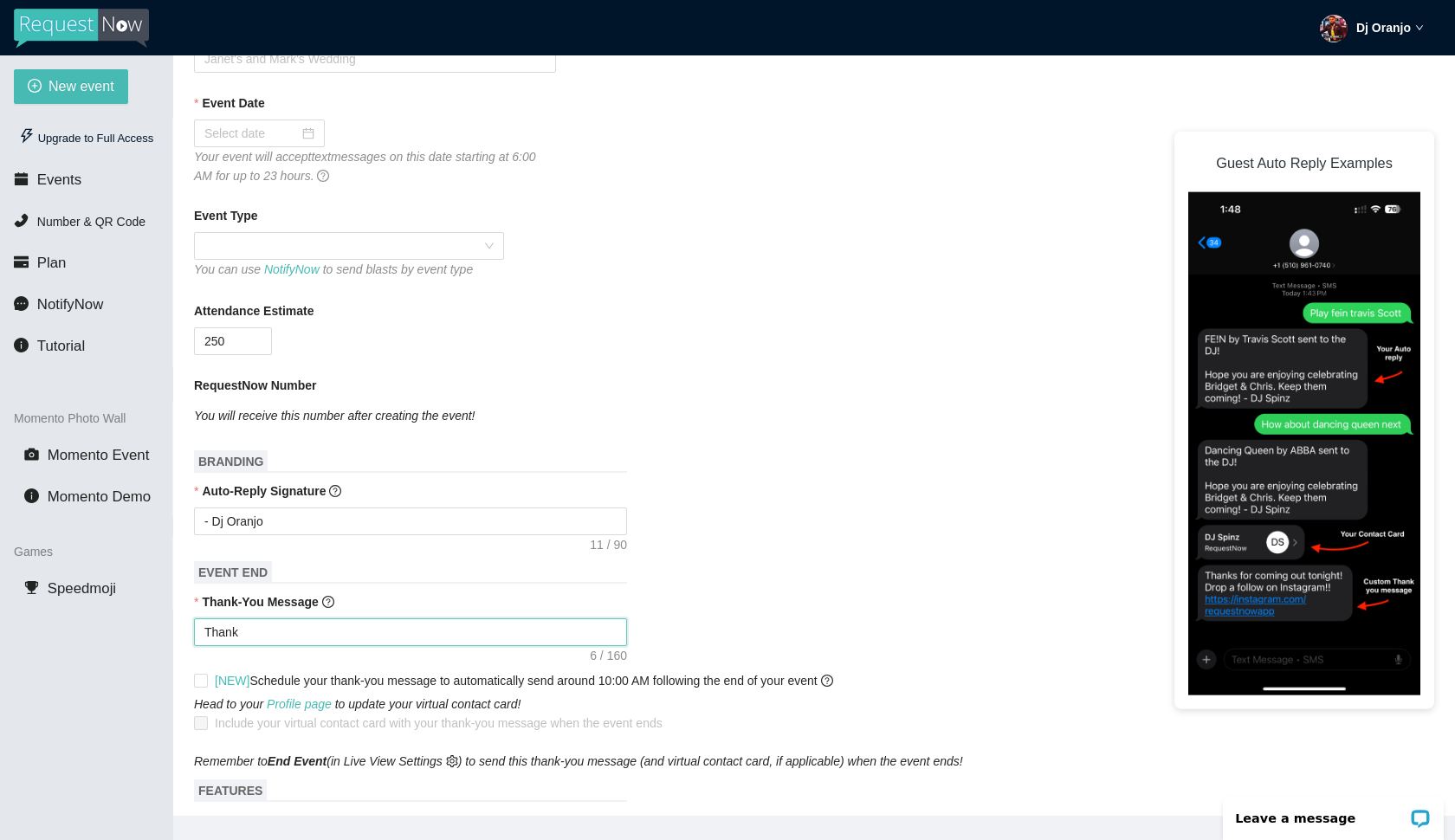
type textarea "Thank y"
type textarea "Thank yo"
type textarea "Thank you"
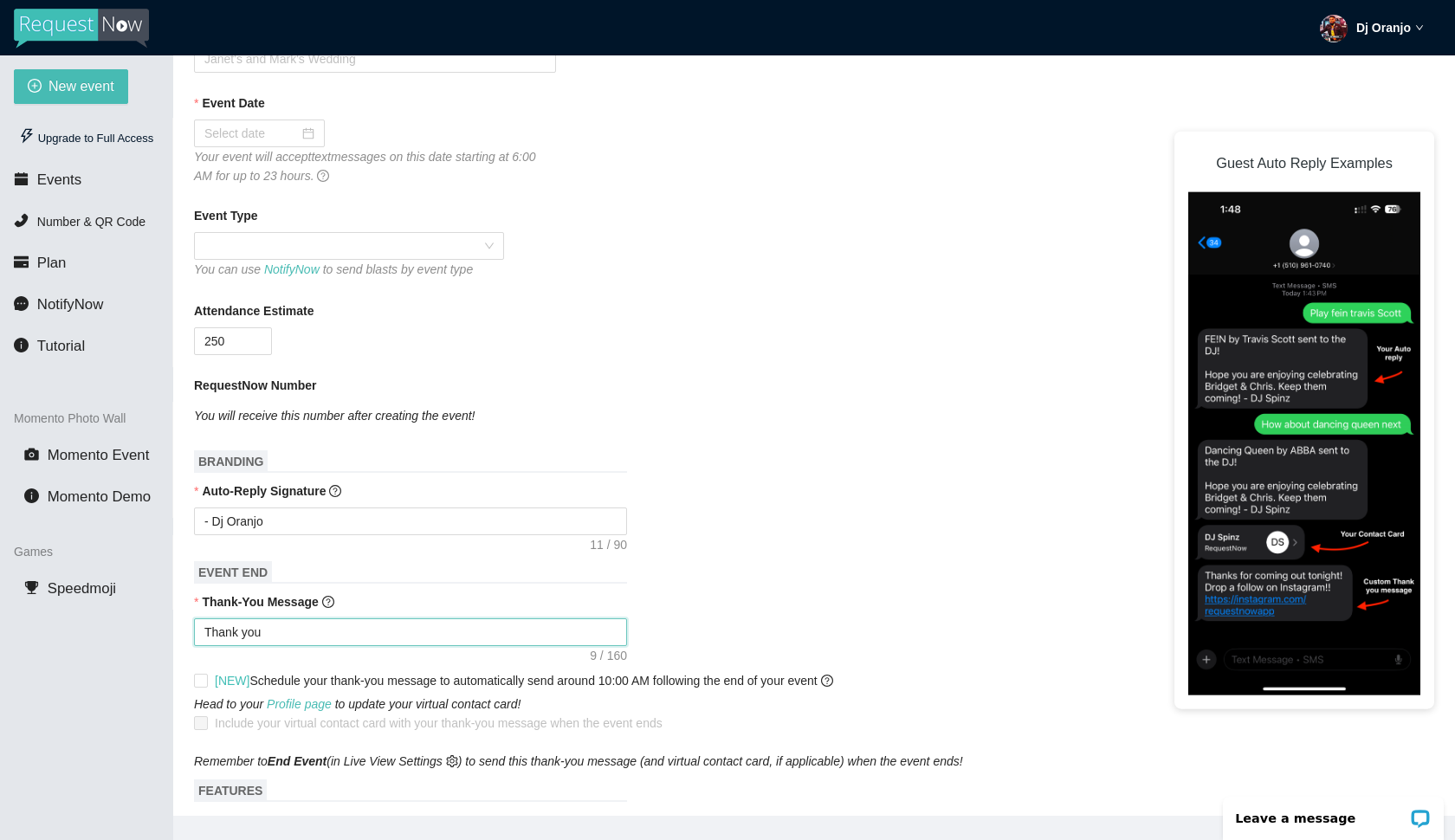
type textarea "Thank you"
type textarea "Thank you f"
type textarea "Thank you fo"
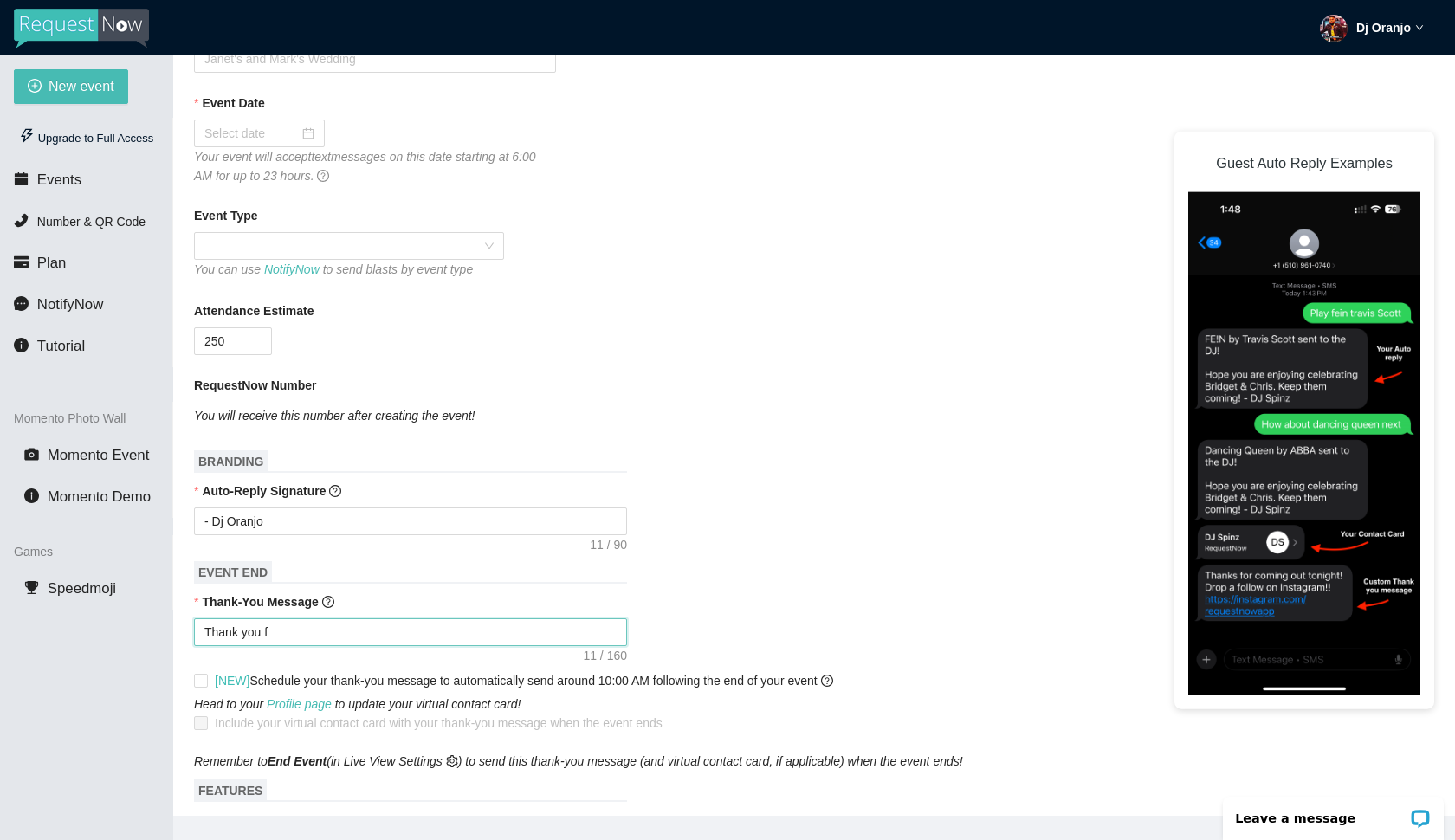
type textarea "Thank you fo"
type textarea "Thank you for"
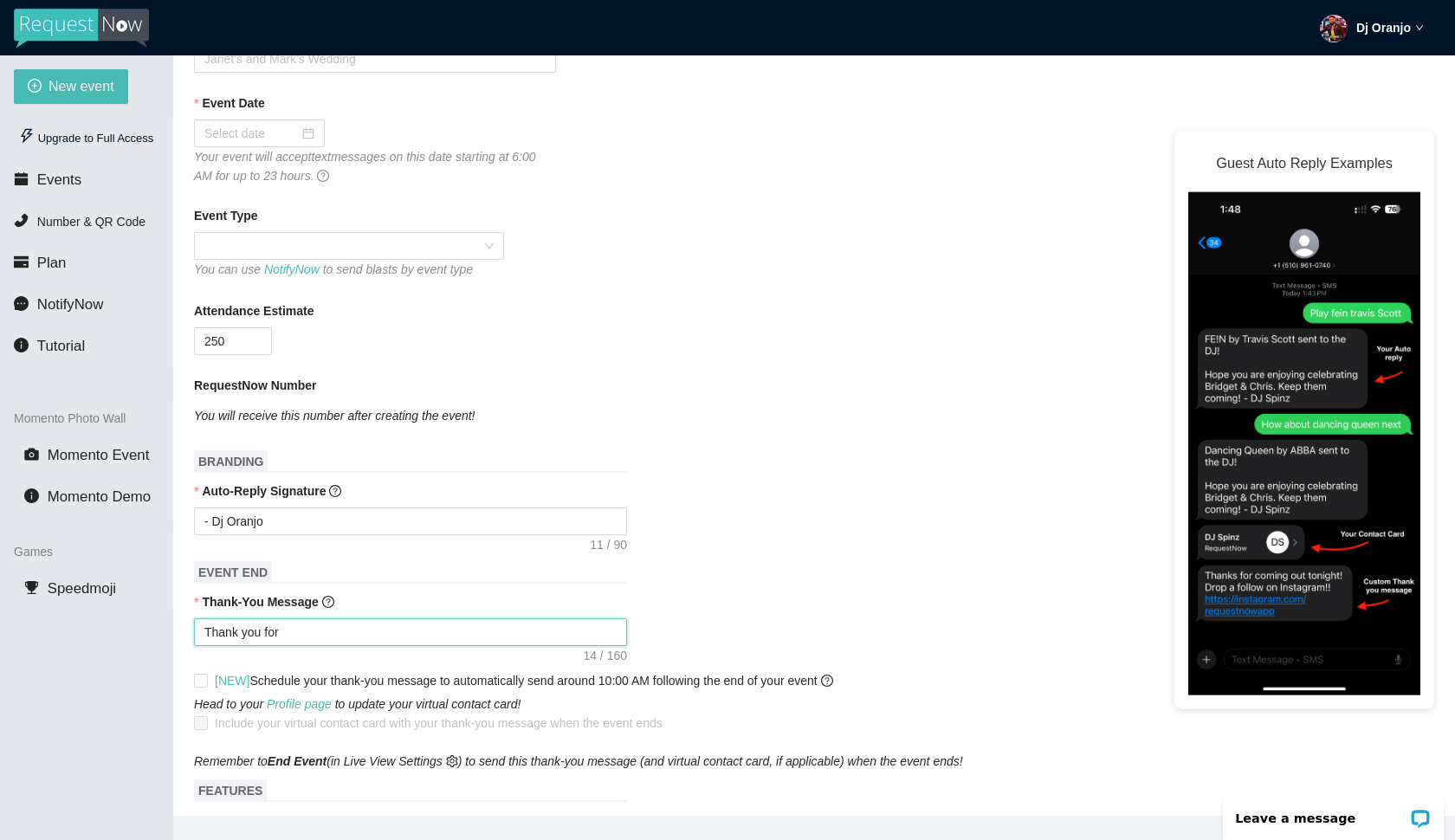
type textarea "Thank you for b"
type textarea "Thank you for be"
type textarea "Thank you for bei"
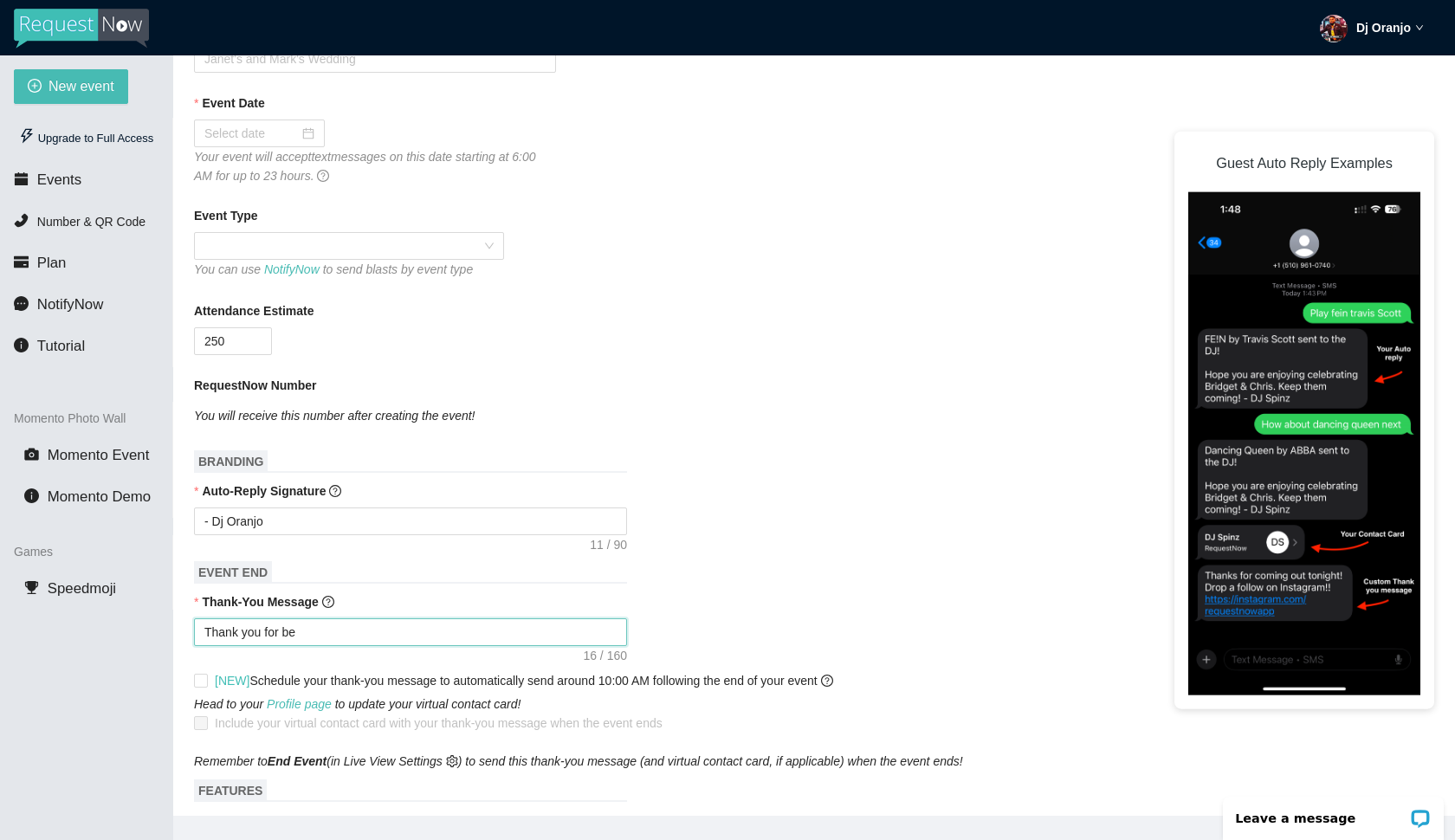
type textarea "Thank you for bei"
type textarea "Thank you for bein"
type textarea "Thank you for being"
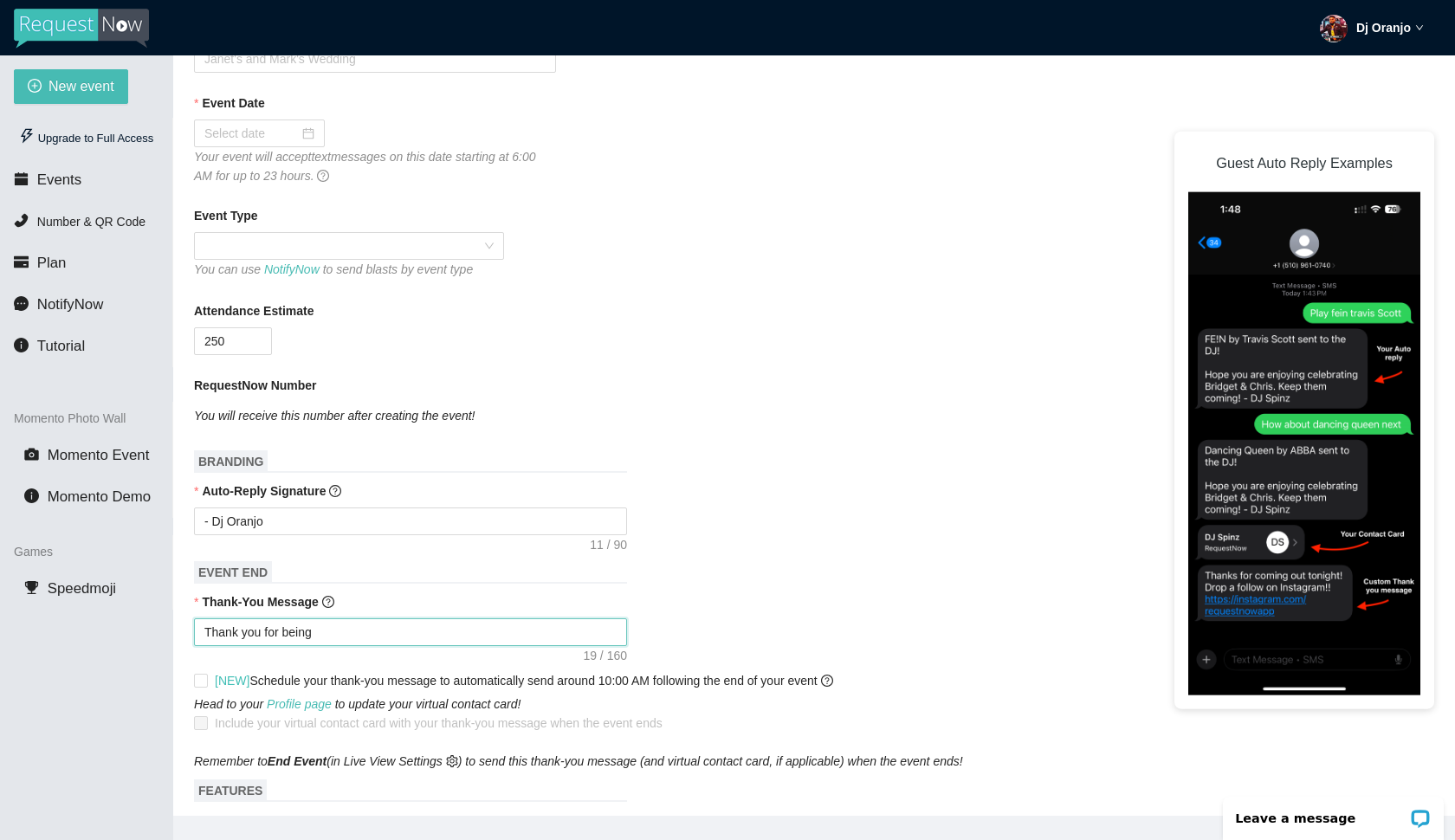
type textarea "Thank you for being"
type textarea "Thank you for being p"
type textarea "Thank you for being pa"
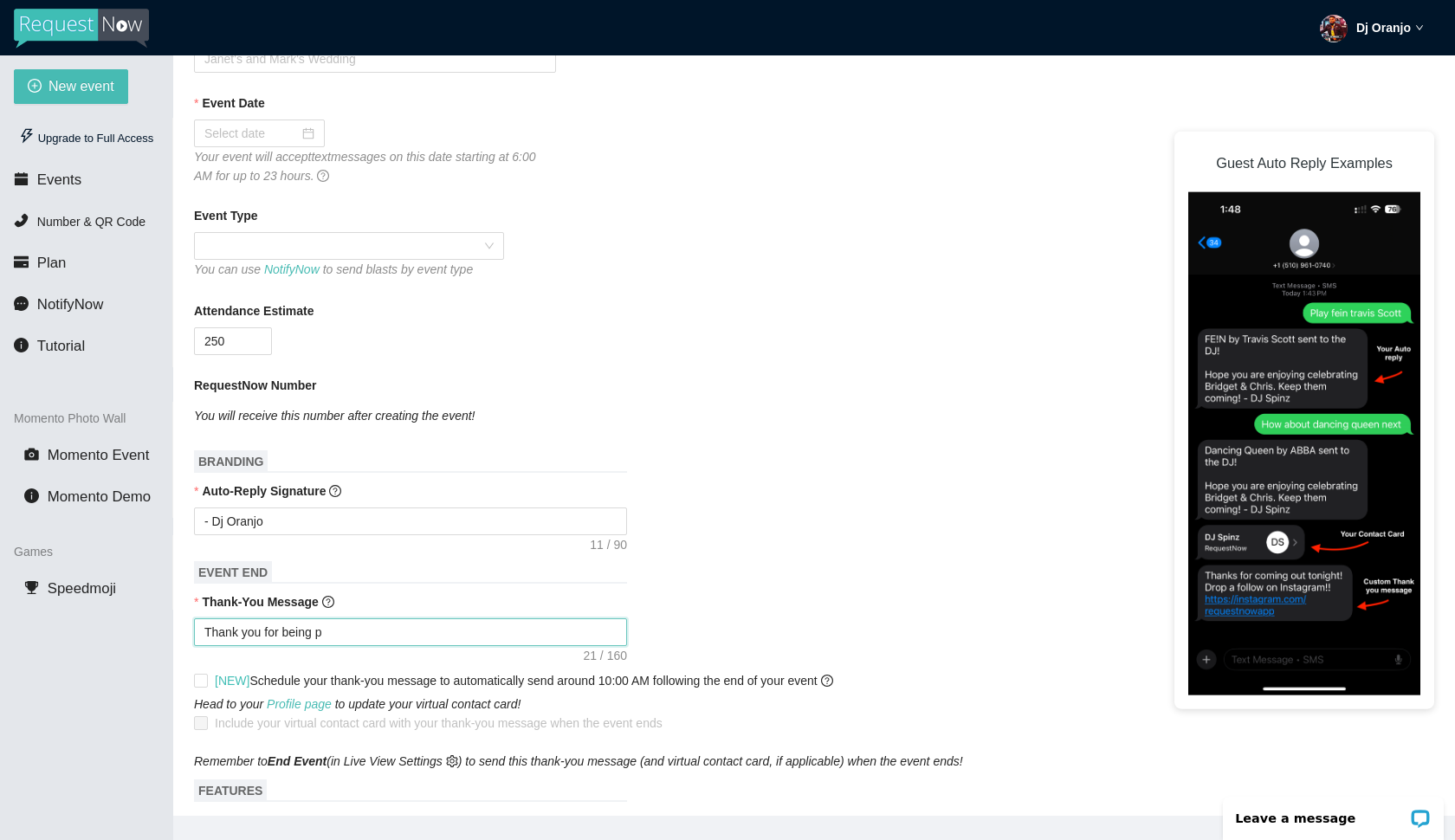
type textarea "Thank you for being pa"
type textarea "Thank you for being par"
type textarea "Thank you for being part"
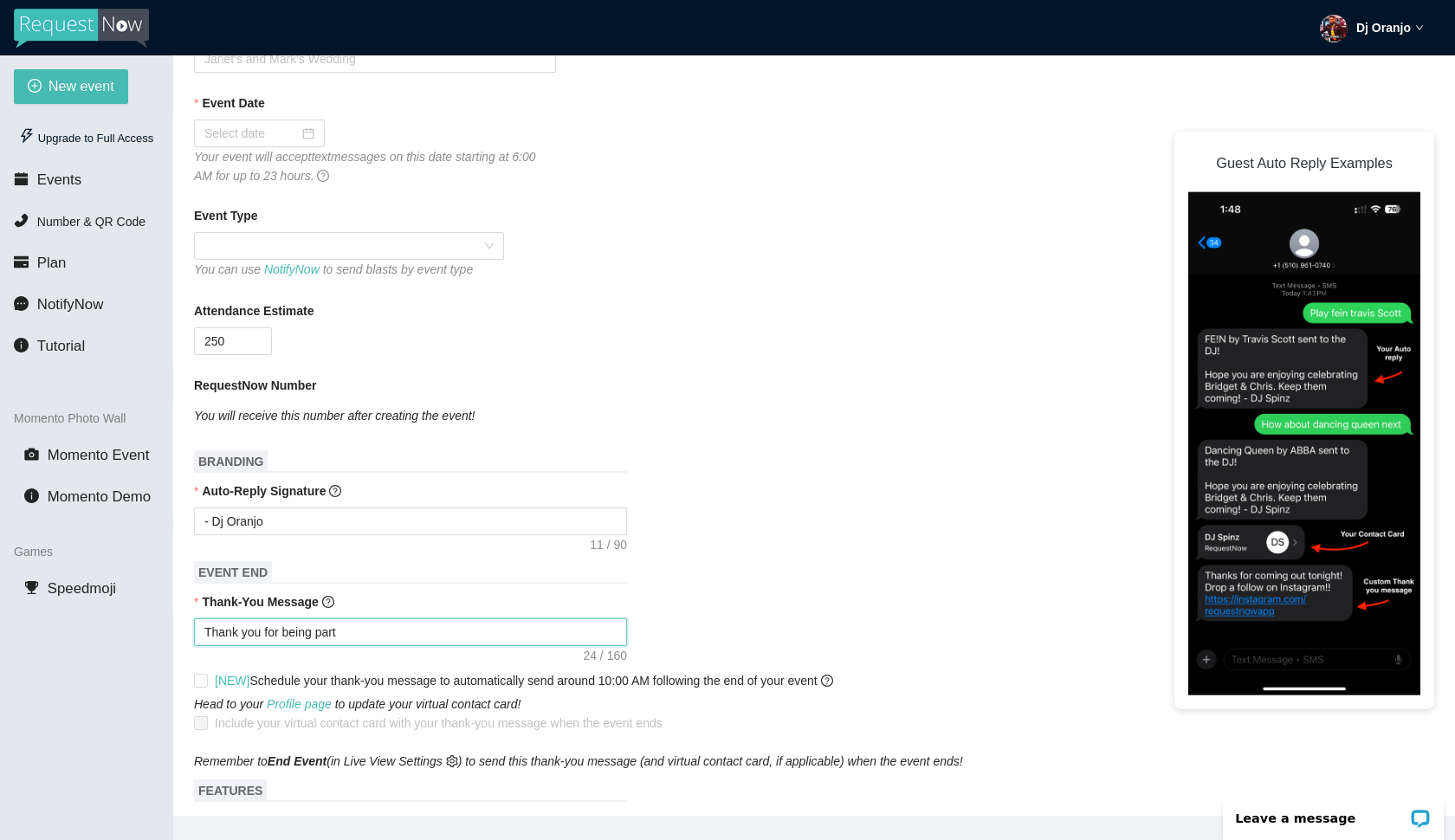
type textarea "Thank you for being part"
type textarea "Thank you for being part o"
type textarea "Thank you for being part of"
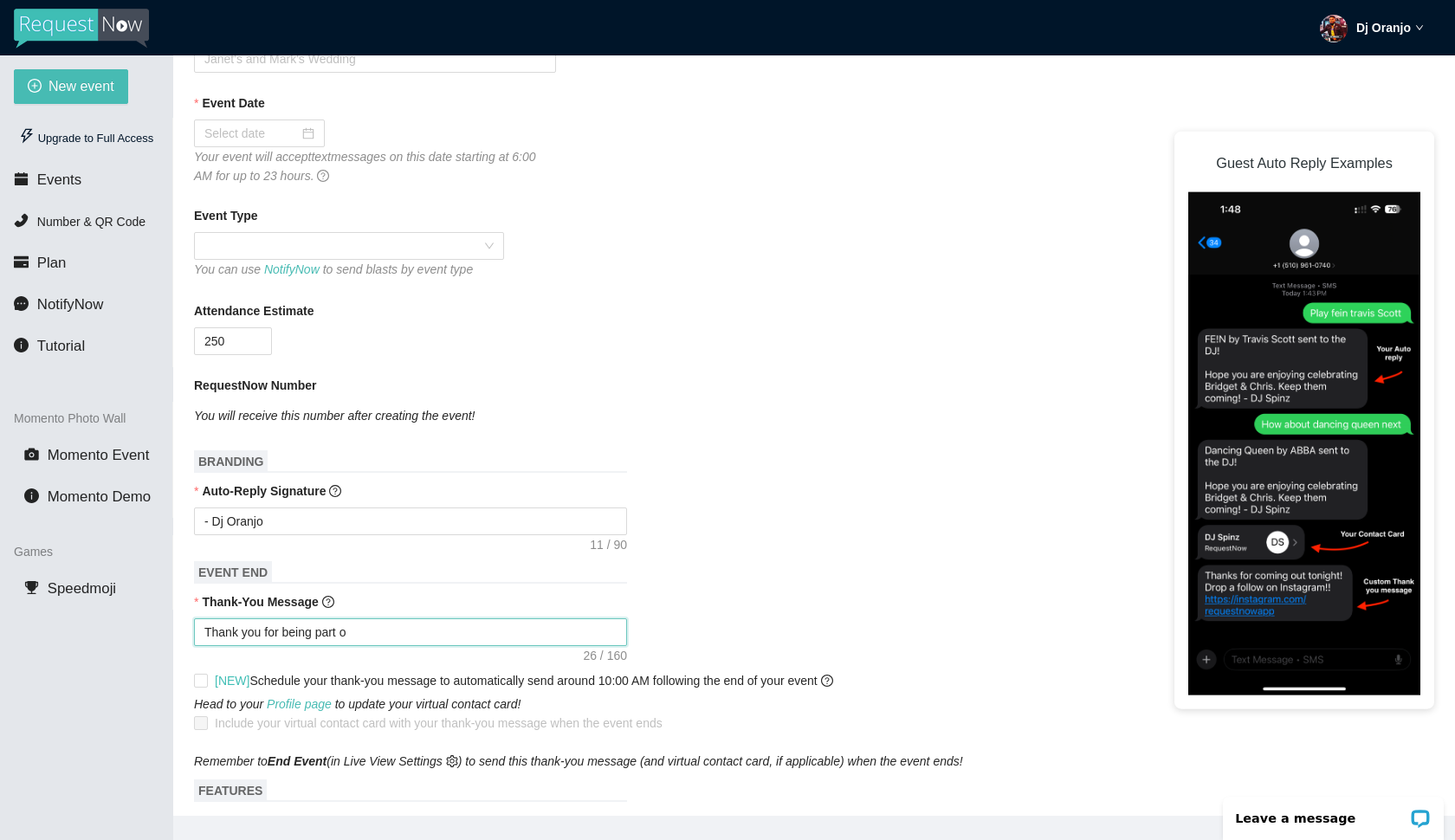
type textarea "Thank you for being part of"
type textarea "Thank you for being part of u"
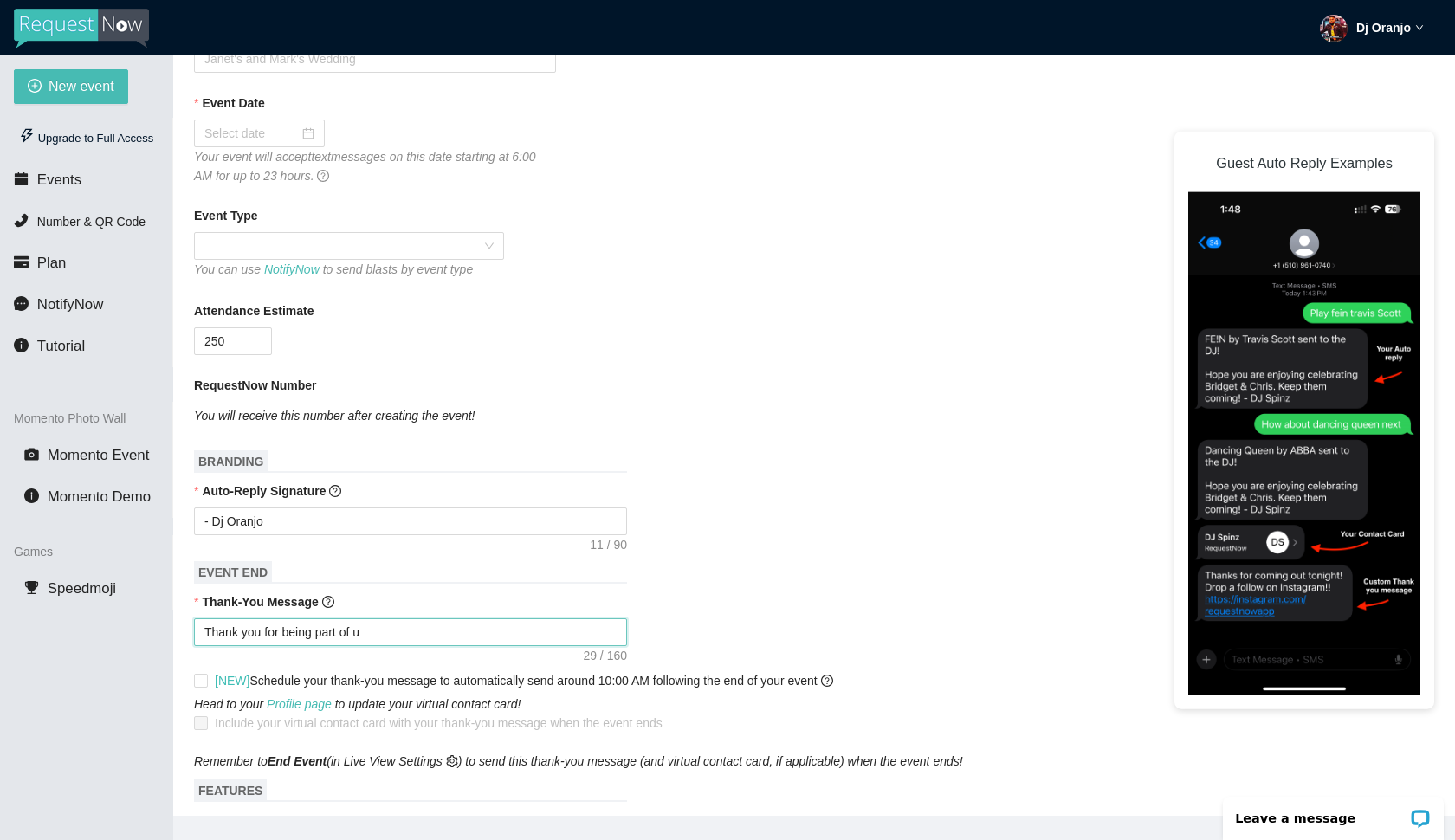
type textarea "Thank you for being part of us"
click at [204, 679] on input "[NEW] Schedule your thank-you message to automatically send around 10:00 AM fol…" at bounding box center [200, 679] width 12 height 12
checkbox input "true"
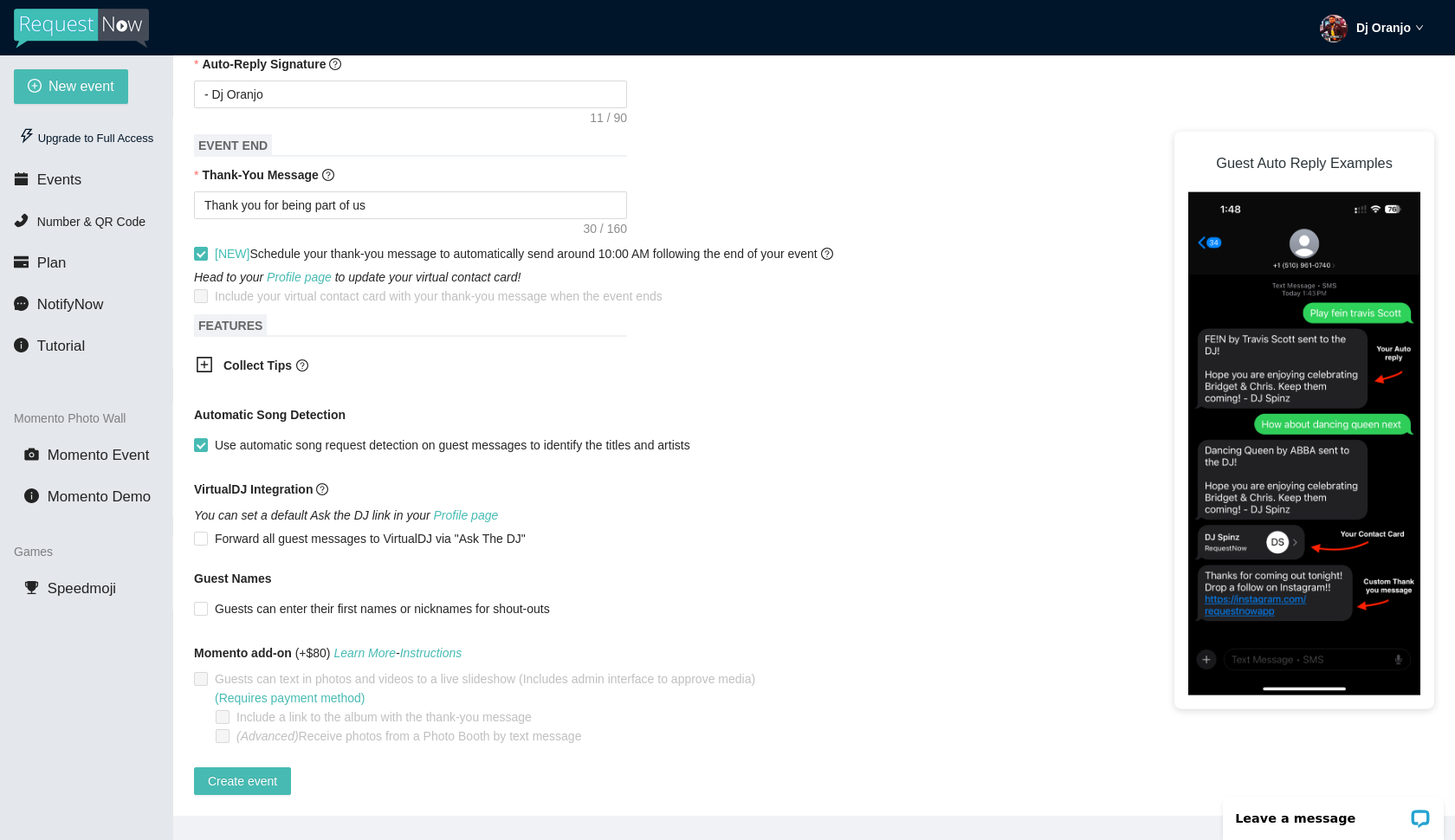
scroll to position [679, 0]
click at [552, 599] on span "Guests can enter their first names or nicknames for shout-outs" at bounding box center [382, 608] width 349 height 19
click at [206, 602] on input "Guests can enter their first names or nicknames for shout-outs" at bounding box center [200, 607] width 12 height 12
click at [552, 599] on span "Guests can enter their first names or nicknames for shout-outs" at bounding box center [382, 608] width 349 height 19
click at [206, 602] on input "Guests can enter their first names or nicknames for shout-outs" at bounding box center [200, 607] width 12 height 12
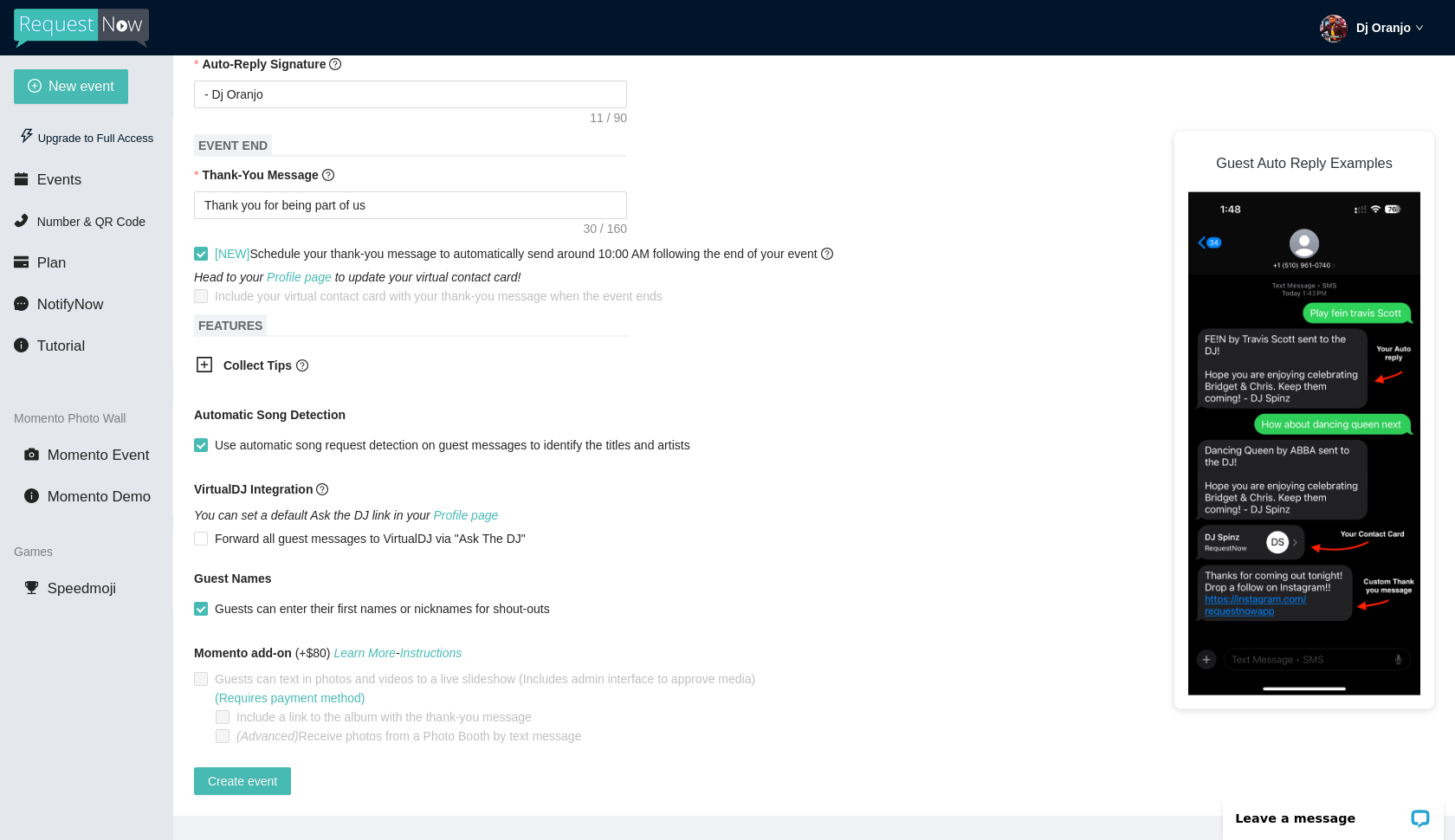
checkbox input "false"
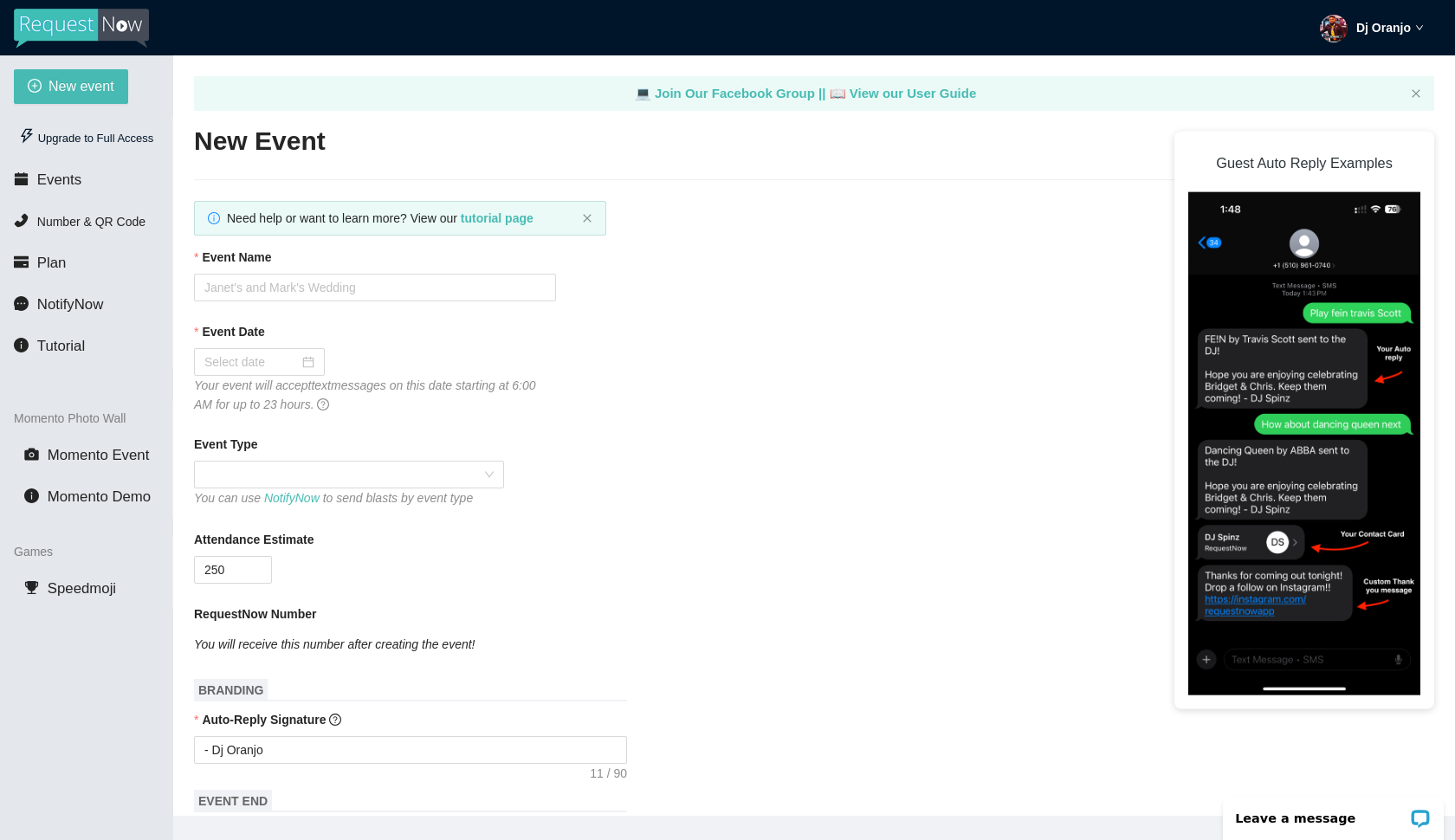
scroll to position [0, 0]
click at [302, 296] on input "Event Name" at bounding box center [375, 287] width 362 height 28
type input "RUNDA"
click at [306, 361] on div at bounding box center [259, 361] width 110 height 19
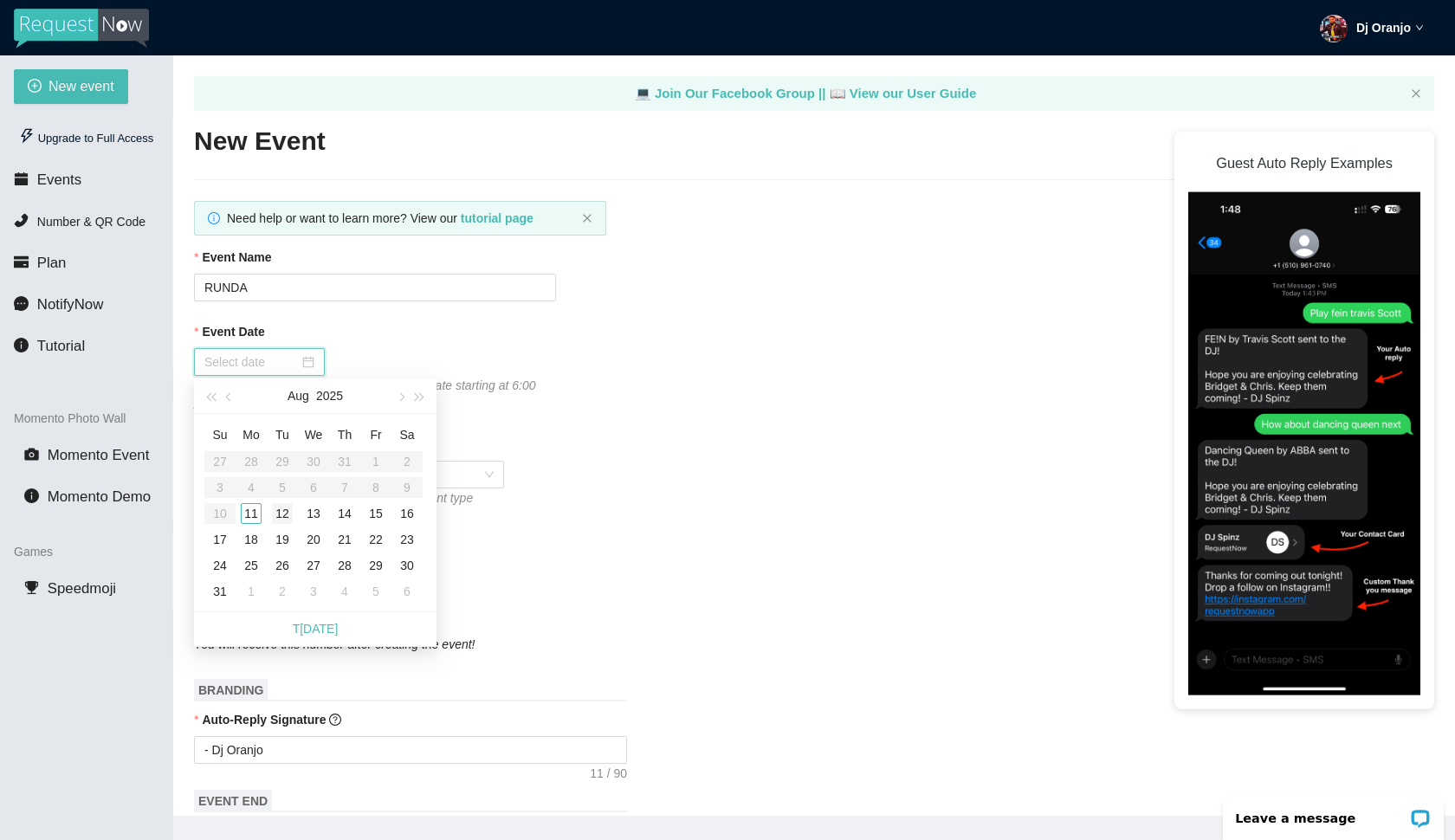
type input "0[DATE]"
click at [251, 512] on div "11" at bounding box center [251, 513] width 21 height 21
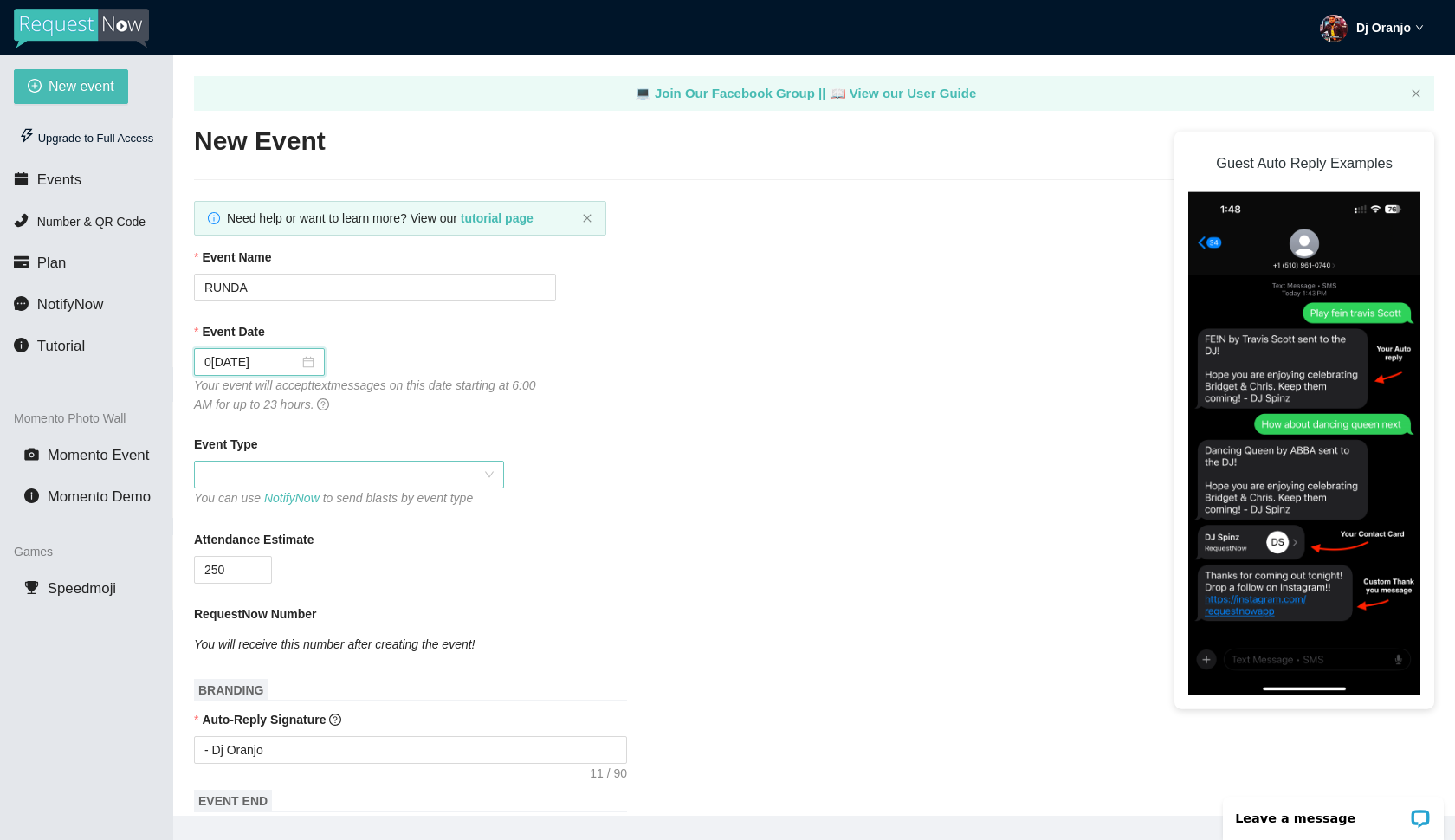
click at [419, 472] on span at bounding box center [349, 474] width 289 height 26
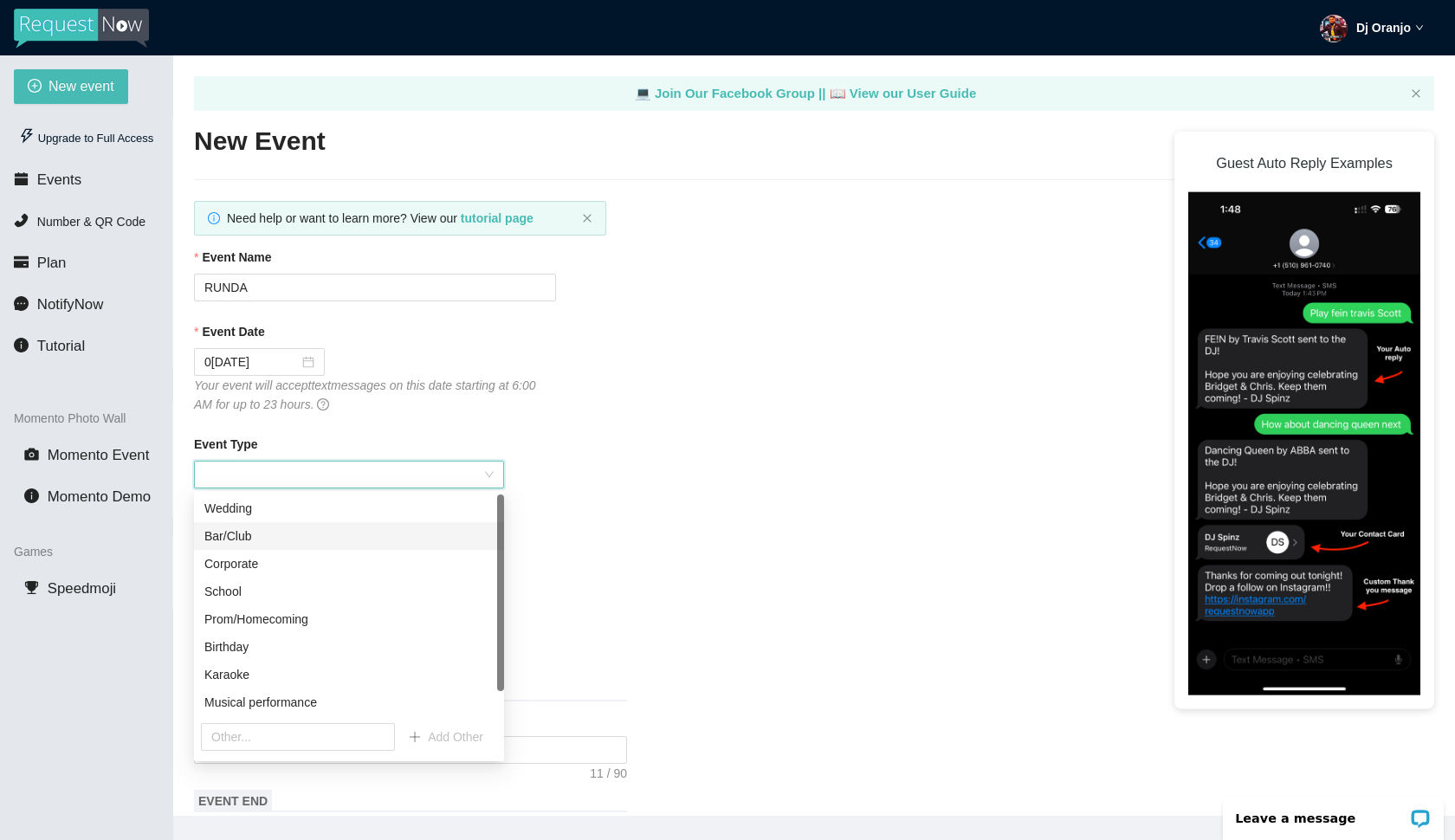
click at [330, 537] on div "Bar/Club" at bounding box center [349, 535] width 289 height 19
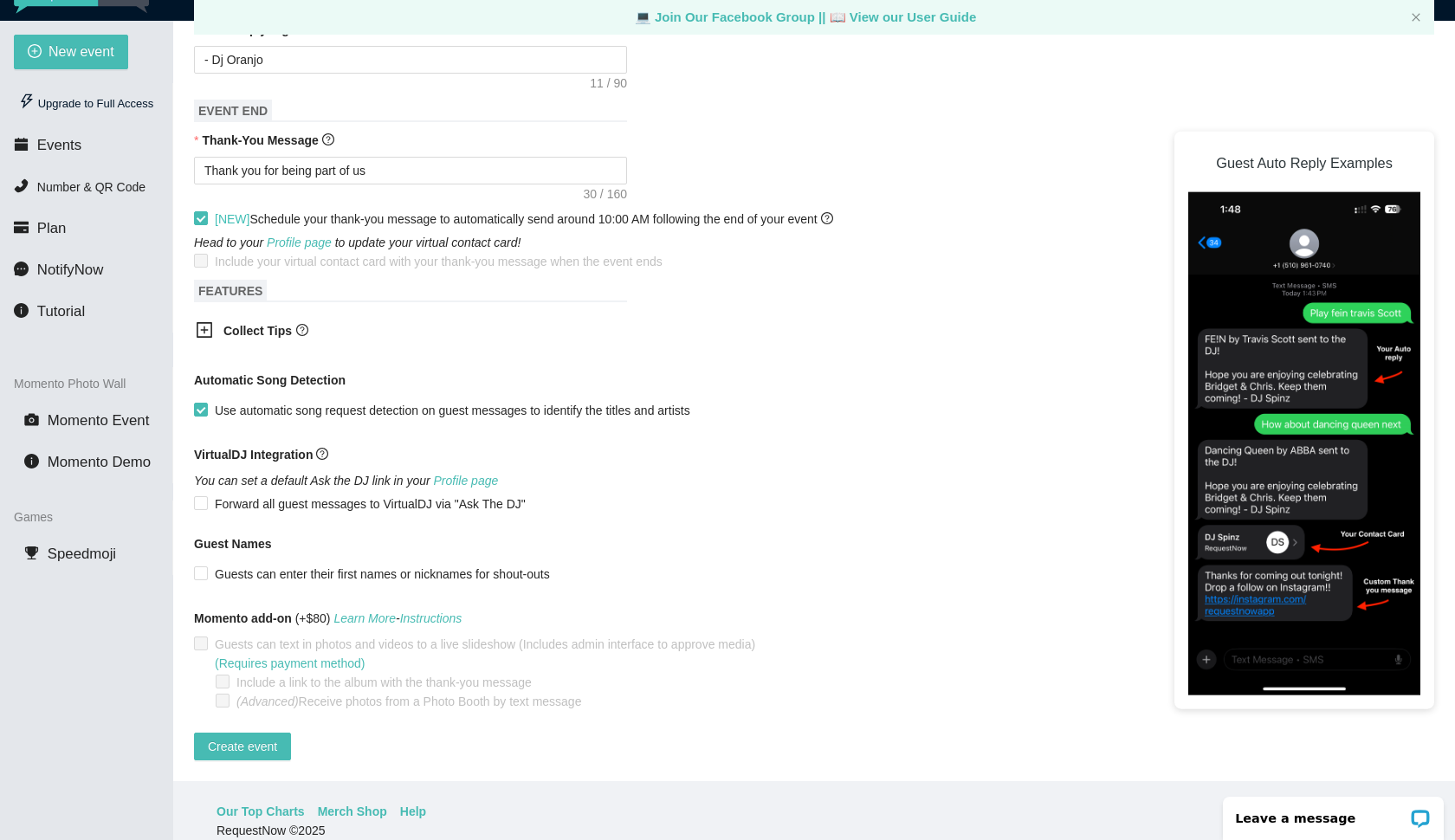
scroll to position [36, 0]
click at [248, 735] on span "Create event" at bounding box center [242, 744] width 69 height 19
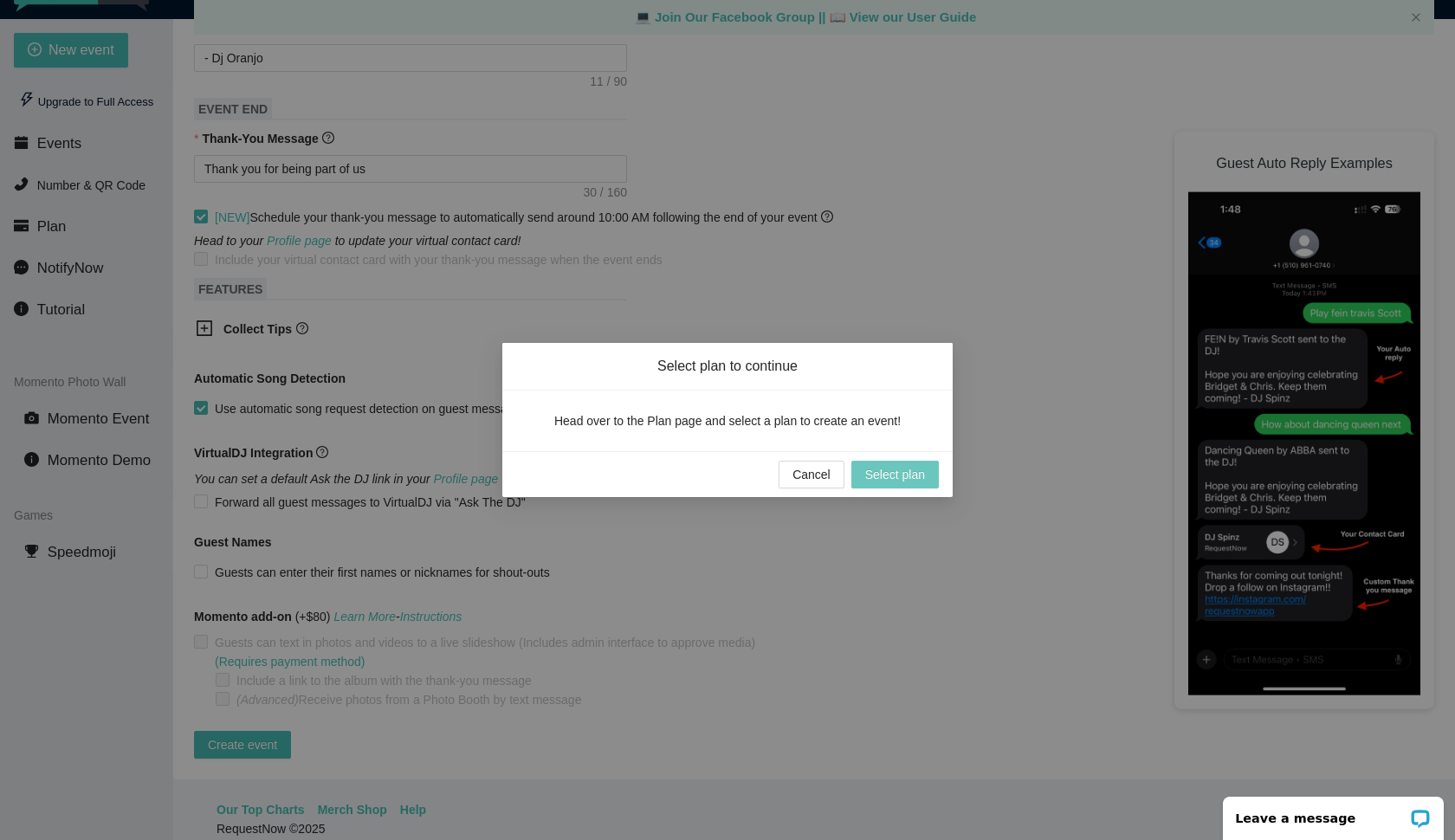
click at [914, 477] on span "Select plan" at bounding box center [895, 474] width 60 height 19
